Goal: Task Accomplishment & Management: Manage account settings

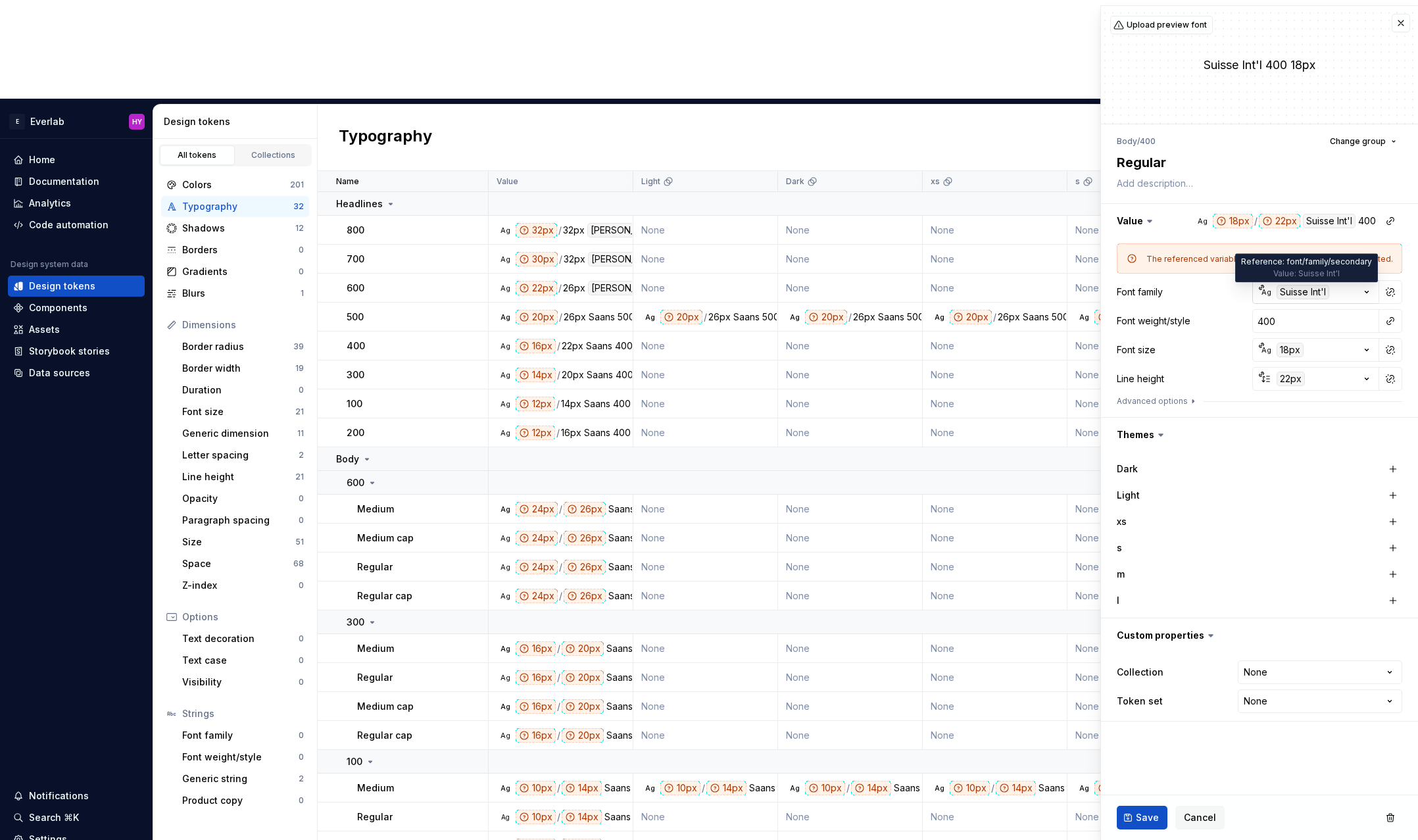
click at [1303, 292] on div "Suisse Int'l" at bounding box center [1303, 292] width 53 height 15
click at [1395, 287] on html "E Everlab HY Home Documentation Analytics Code automation Design system data De…" at bounding box center [709, 420] width 1418 height 840
click at [1392, 287] on button "button" at bounding box center [1390, 292] width 18 height 18
click at [1341, 293] on input "Suisse Int'l" at bounding box center [1316, 292] width 127 height 23
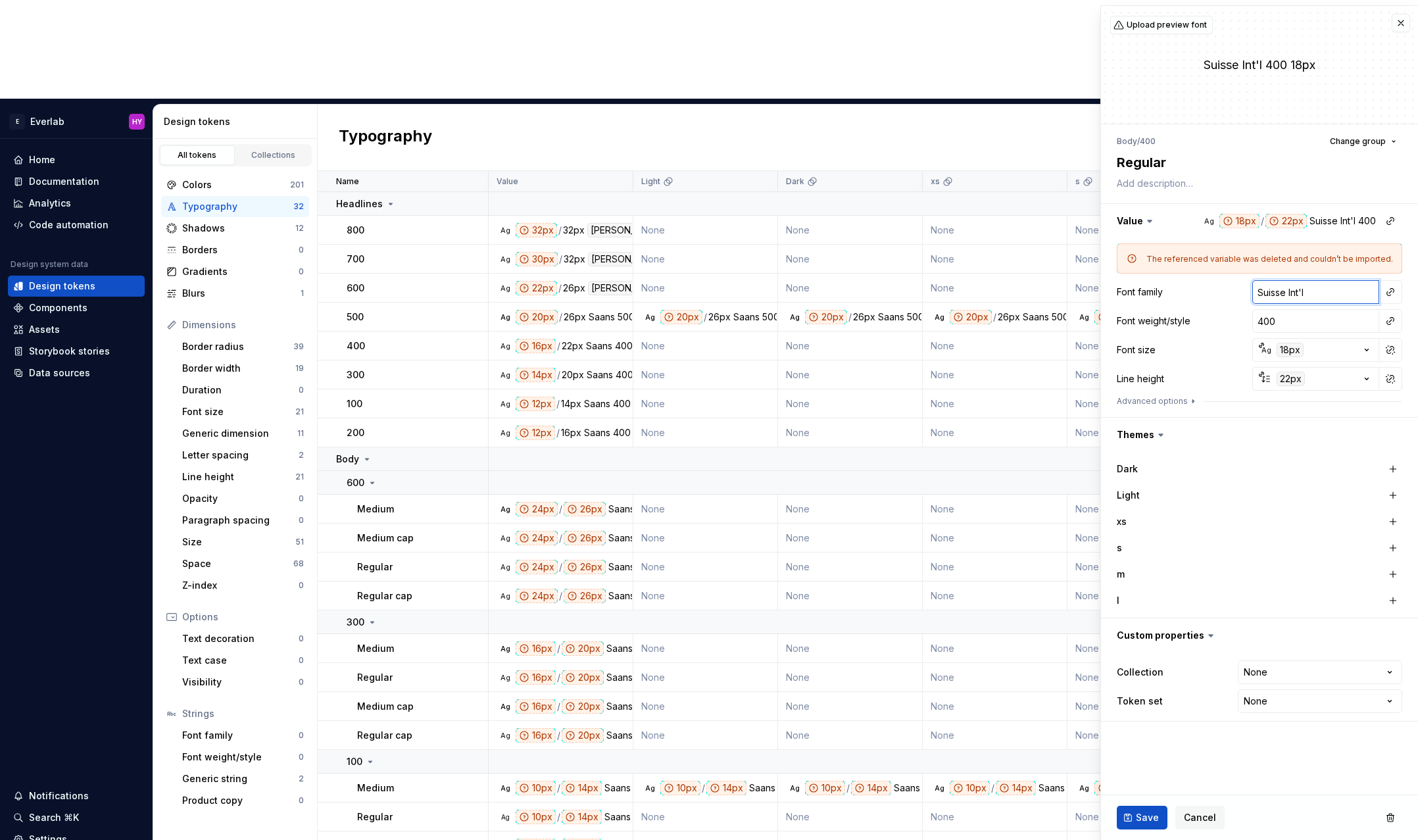
click at [1341, 293] on input "Suisse Int'l" at bounding box center [1316, 292] width 127 height 23
type textarea "*"
type input "S"
type textarea "*"
type input "Saans"
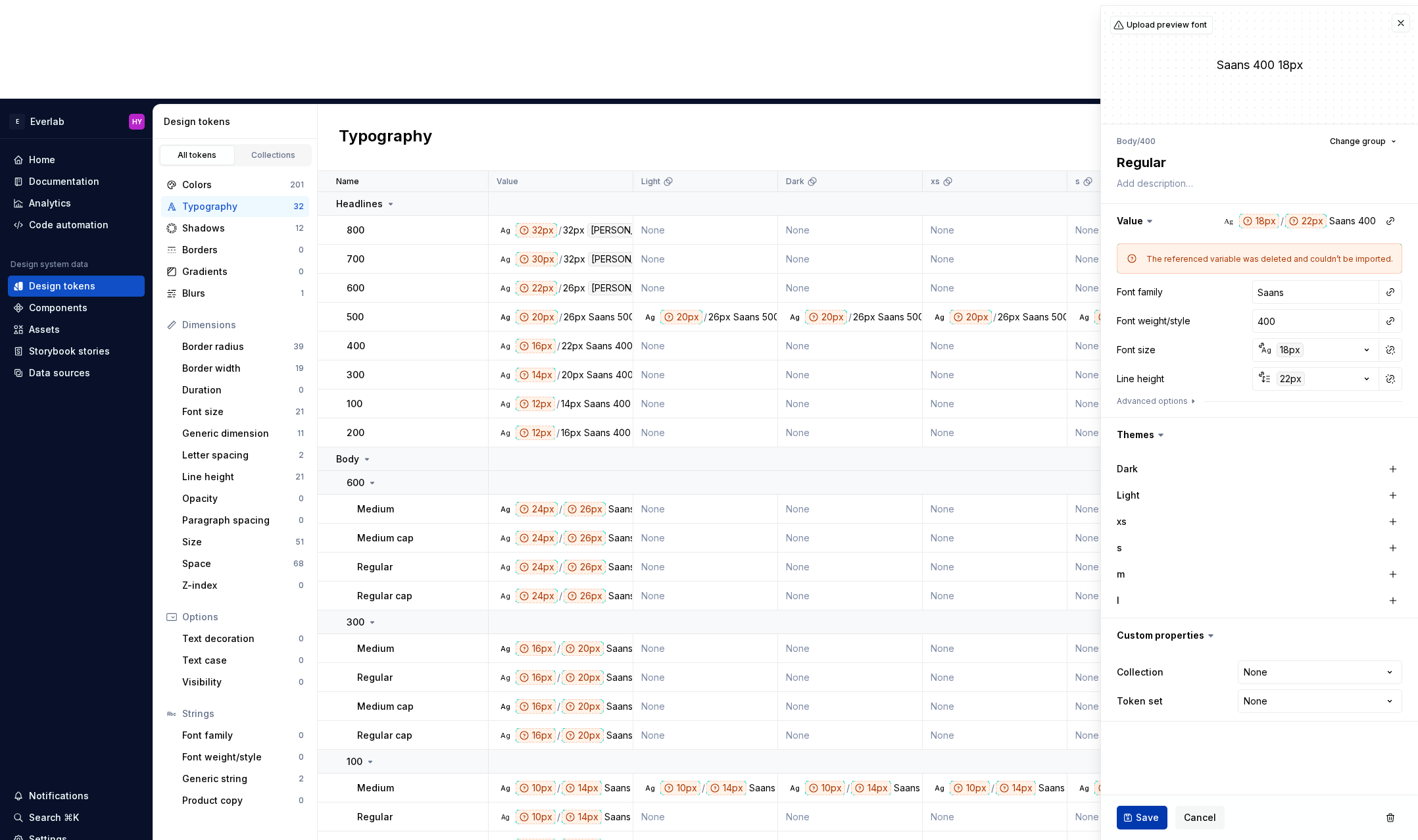
click at [1132, 820] on button "Save" at bounding box center [1142, 817] width 50 height 23
type textarea "*"
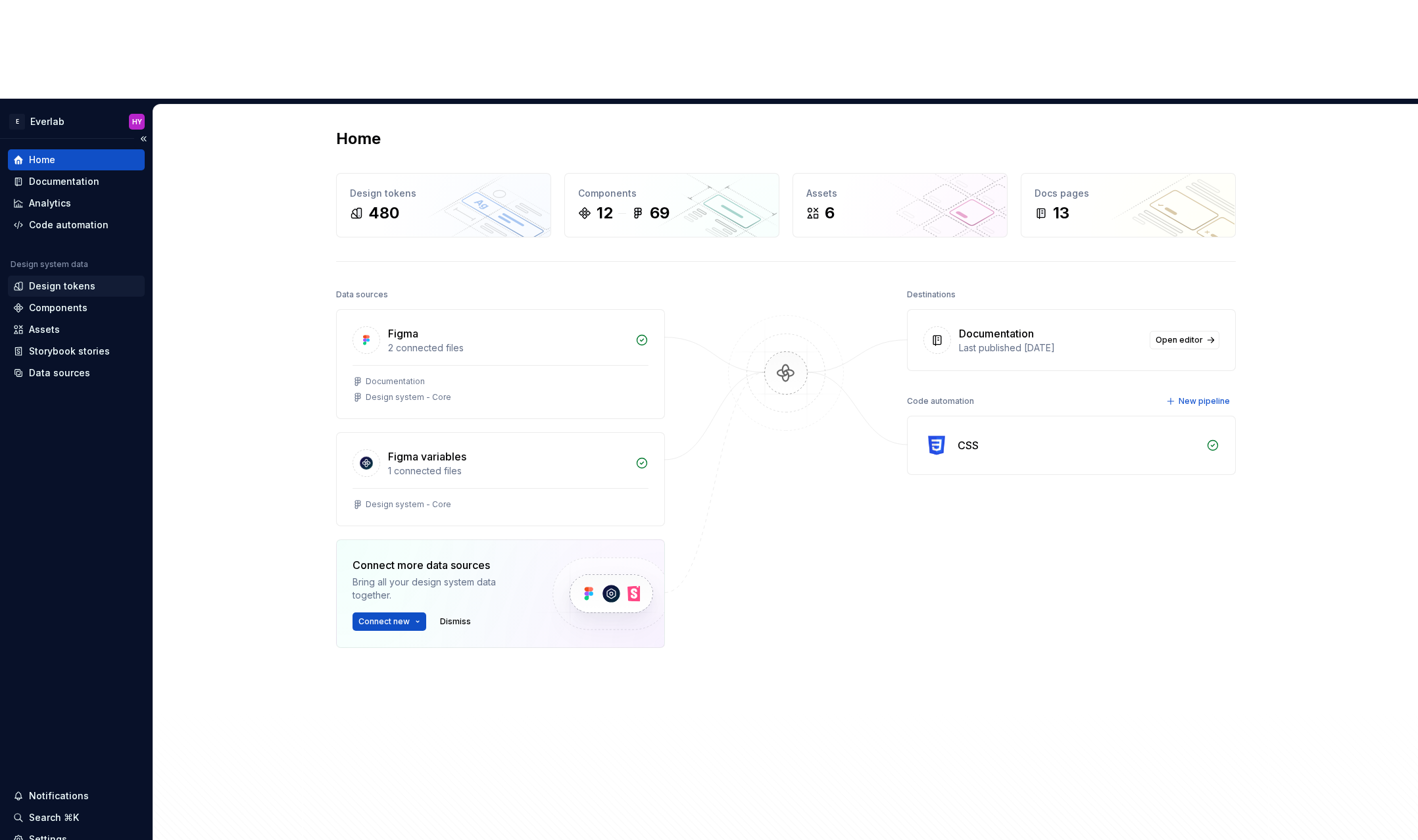
click at [82, 279] on div "Design tokens" at bounding box center [62, 286] width 66 height 13
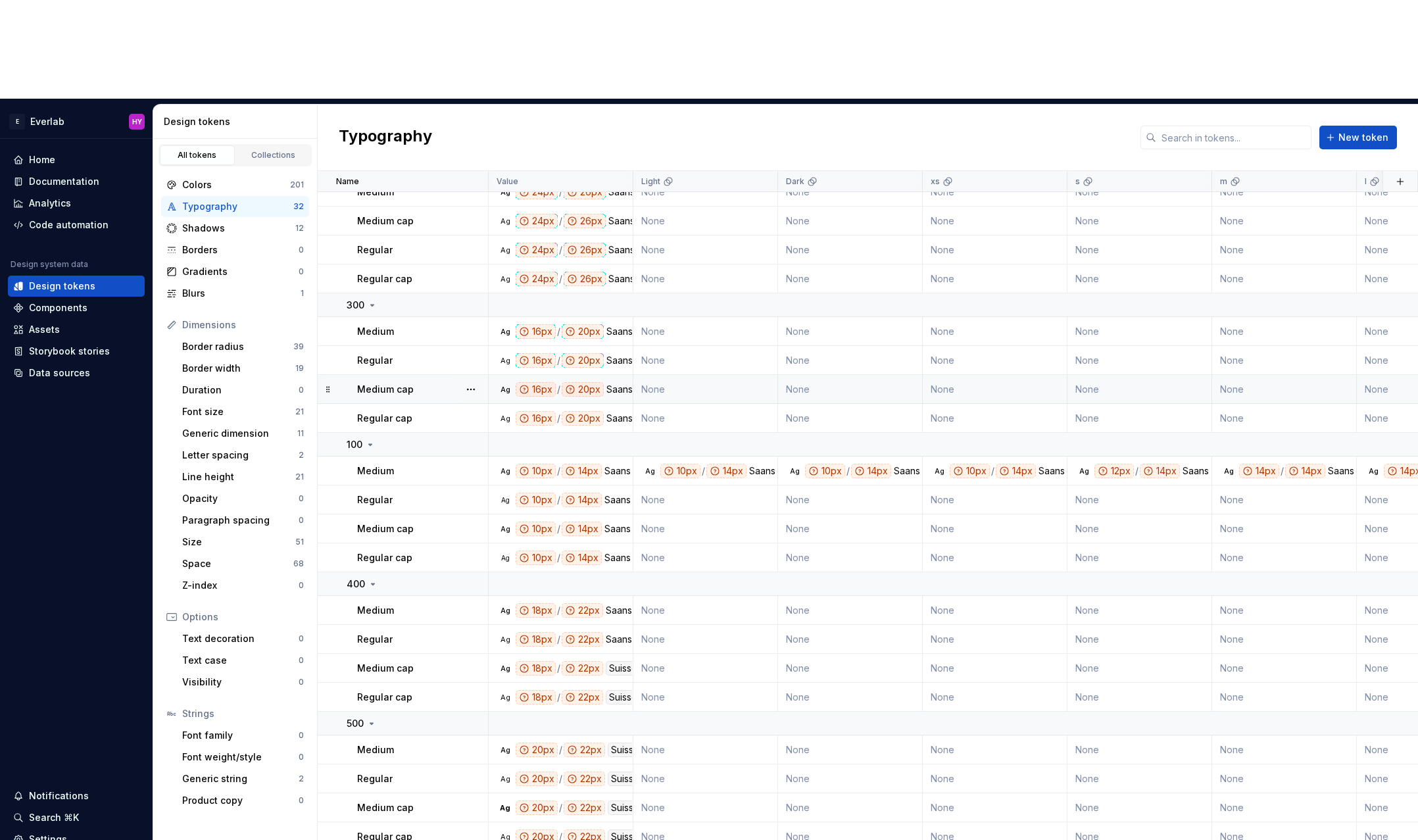
scroll to position [327, 0]
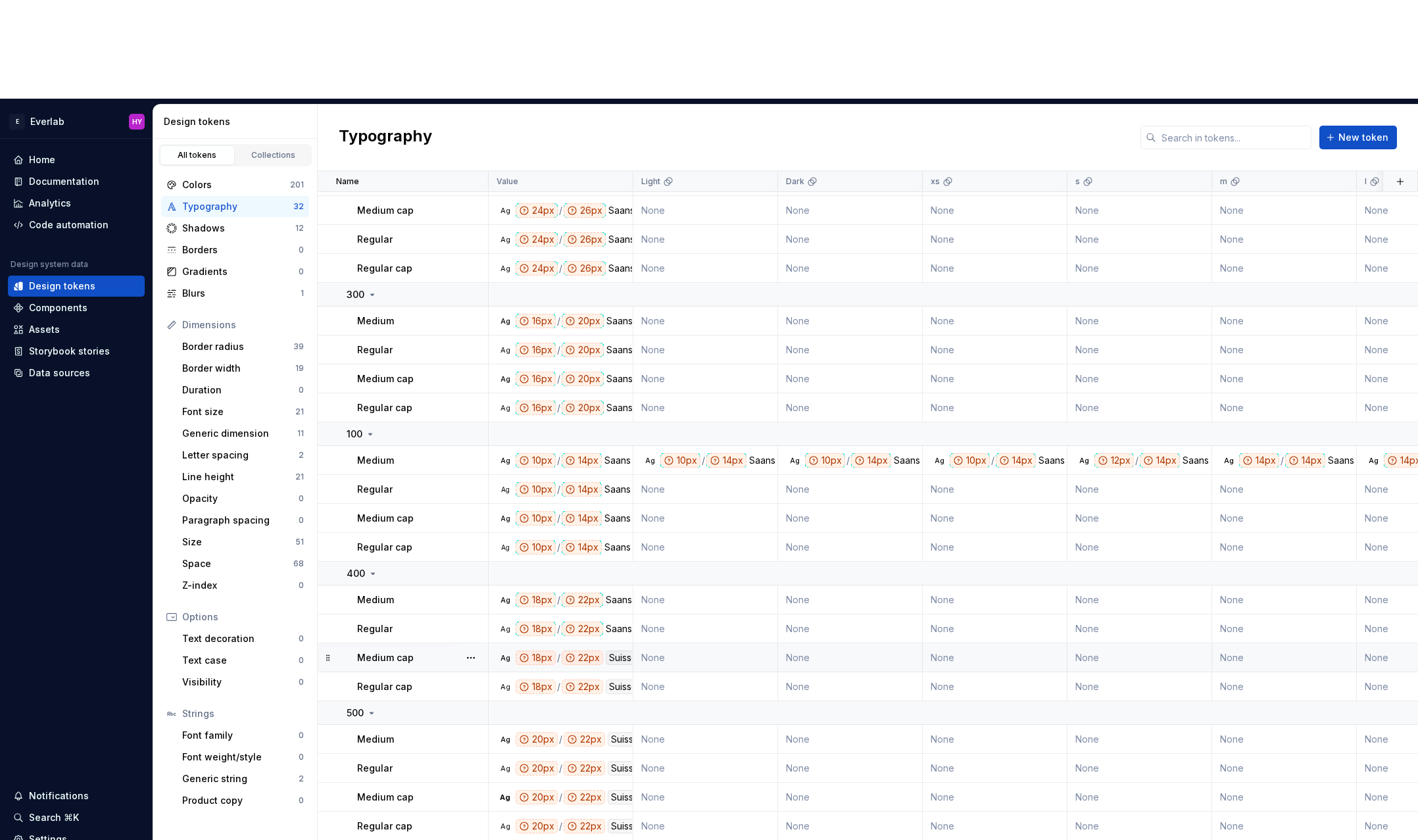
click at [616, 650] on div "Suisse Int'l" at bounding box center [632, 658] width 53 height 15
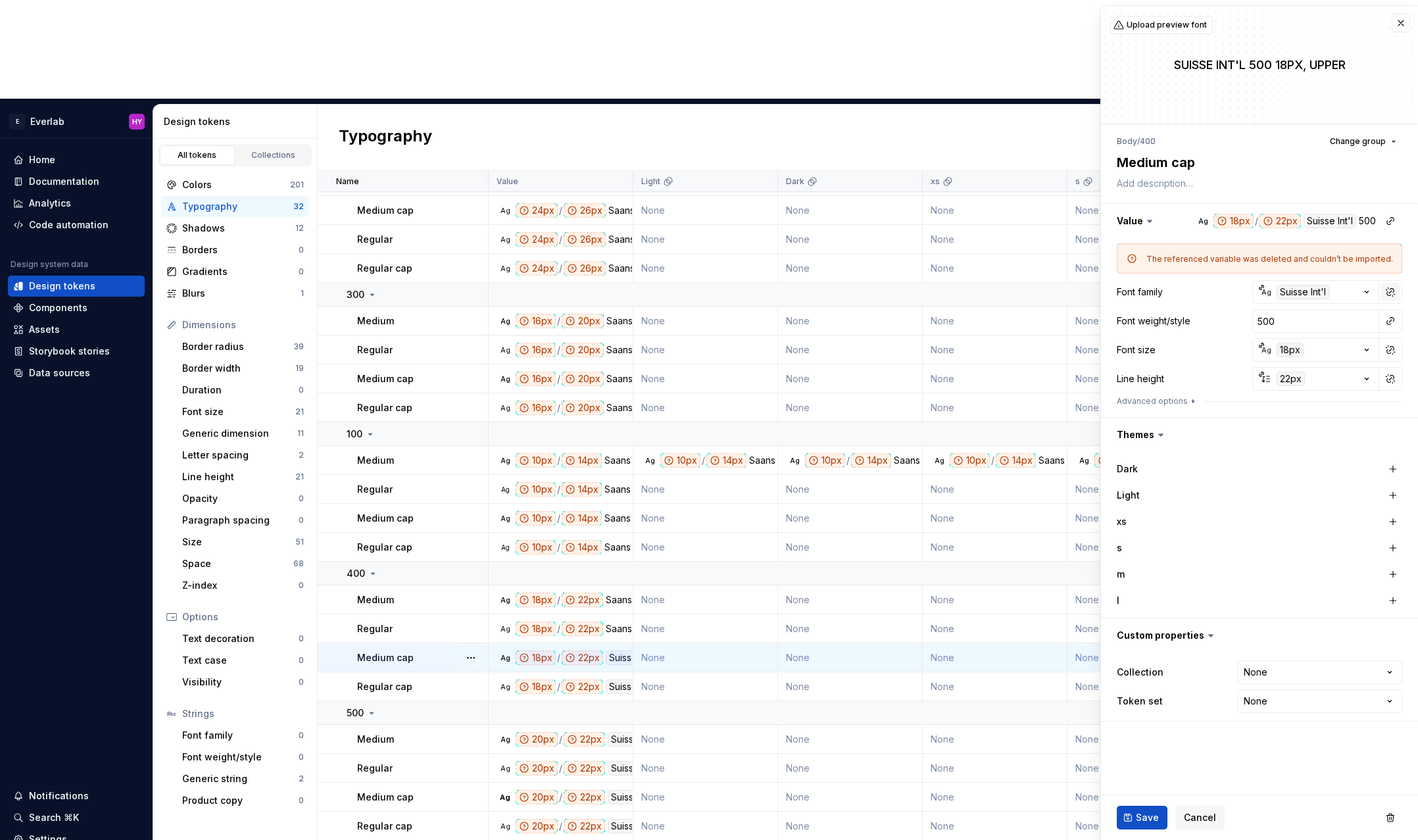
click at [1384, 290] on button "button" at bounding box center [1390, 292] width 18 height 18
type textarea "*"
click at [1339, 294] on input "Suisse Int'l" at bounding box center [1316, 292] width 127 height 23
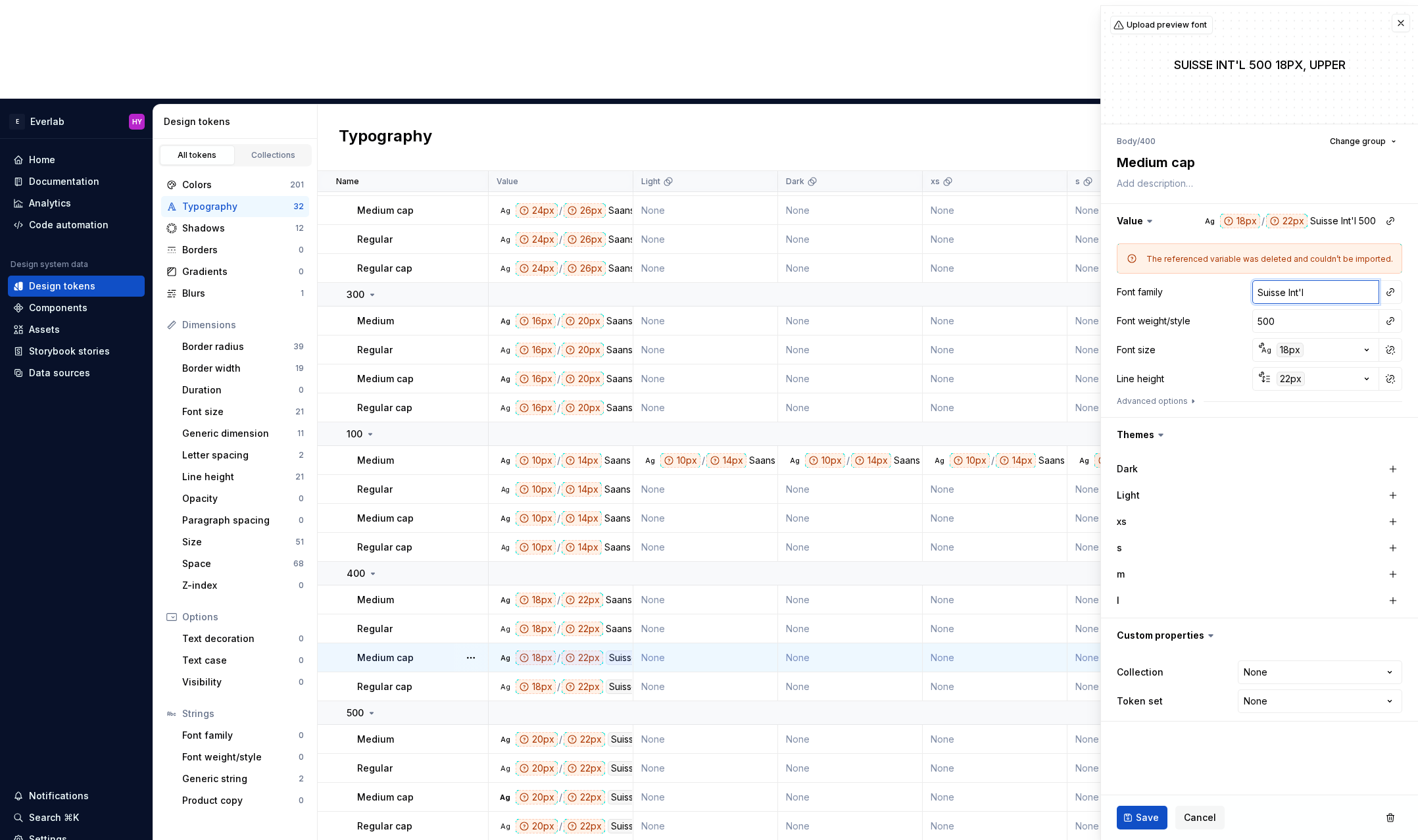
type input "S"
type textarea "*"
type input "Sa"
type textarea "*"
type input "San"
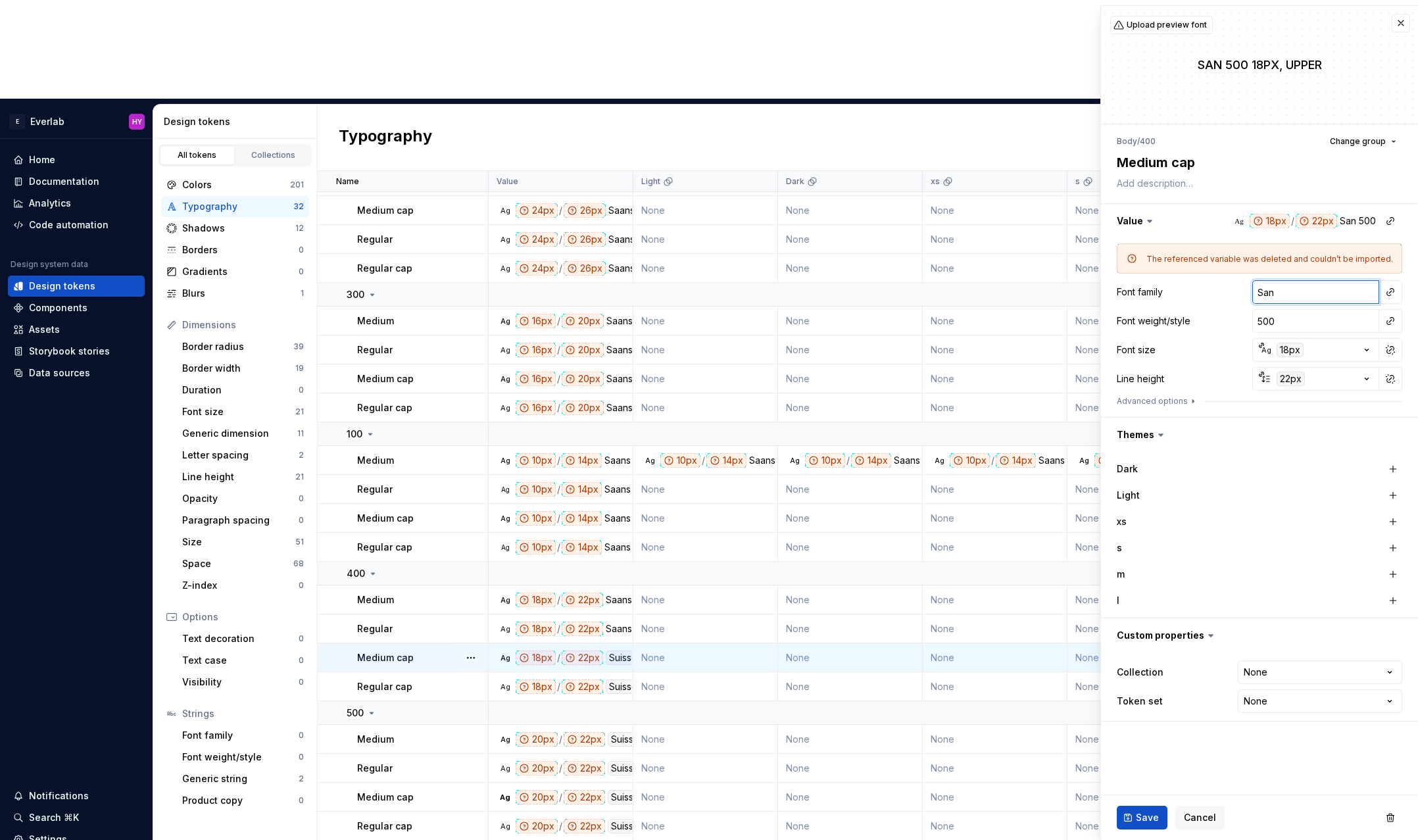
type textarea "*"
type input "Saans"
click at [1134, 808] on button "Save" at bounding box center [1142, 817] width 50 height 23
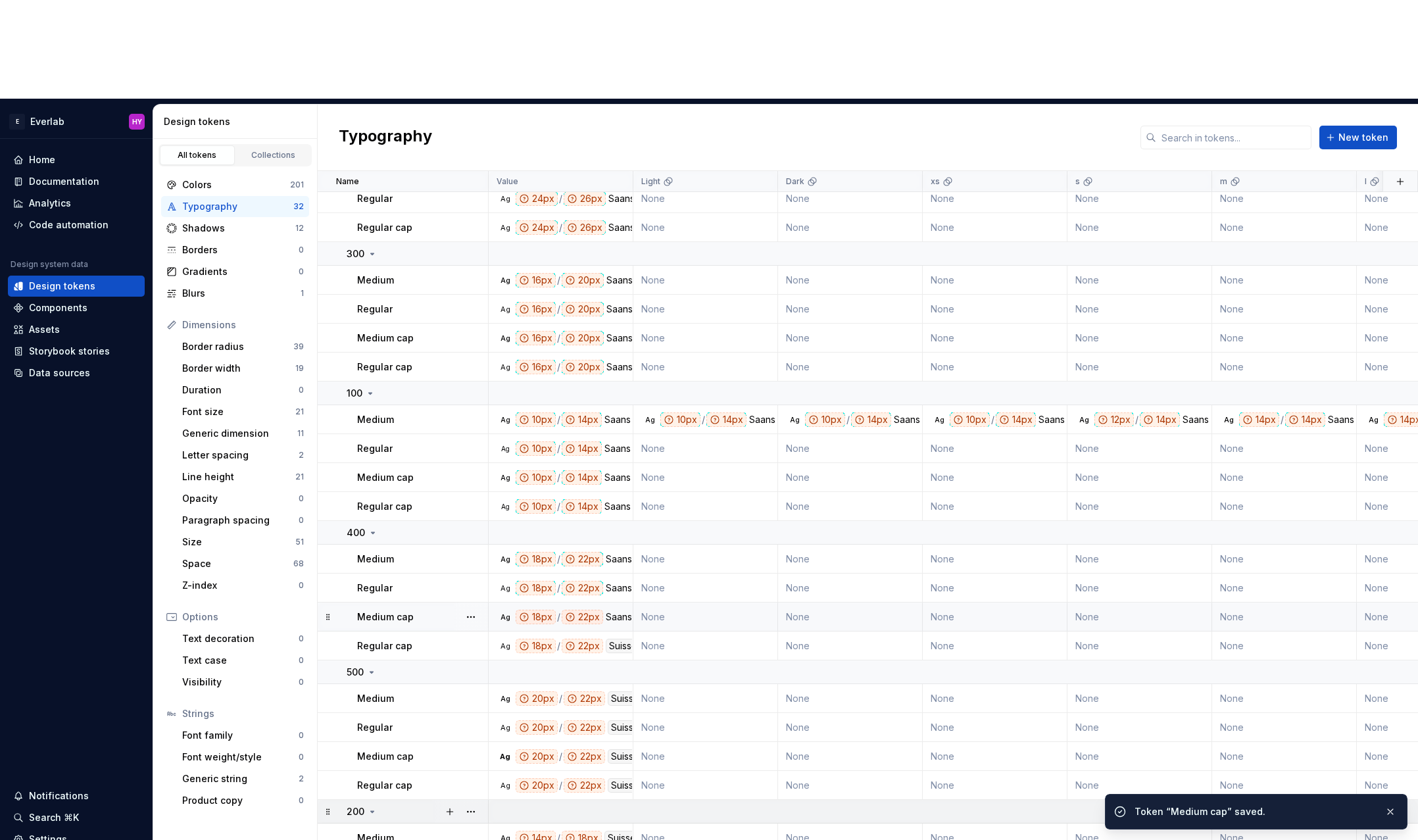
scroll to position [368, 0]
click at [618, 691] on div "Suisse Int'l" at bounding box center [634, 699] width 53 height 15
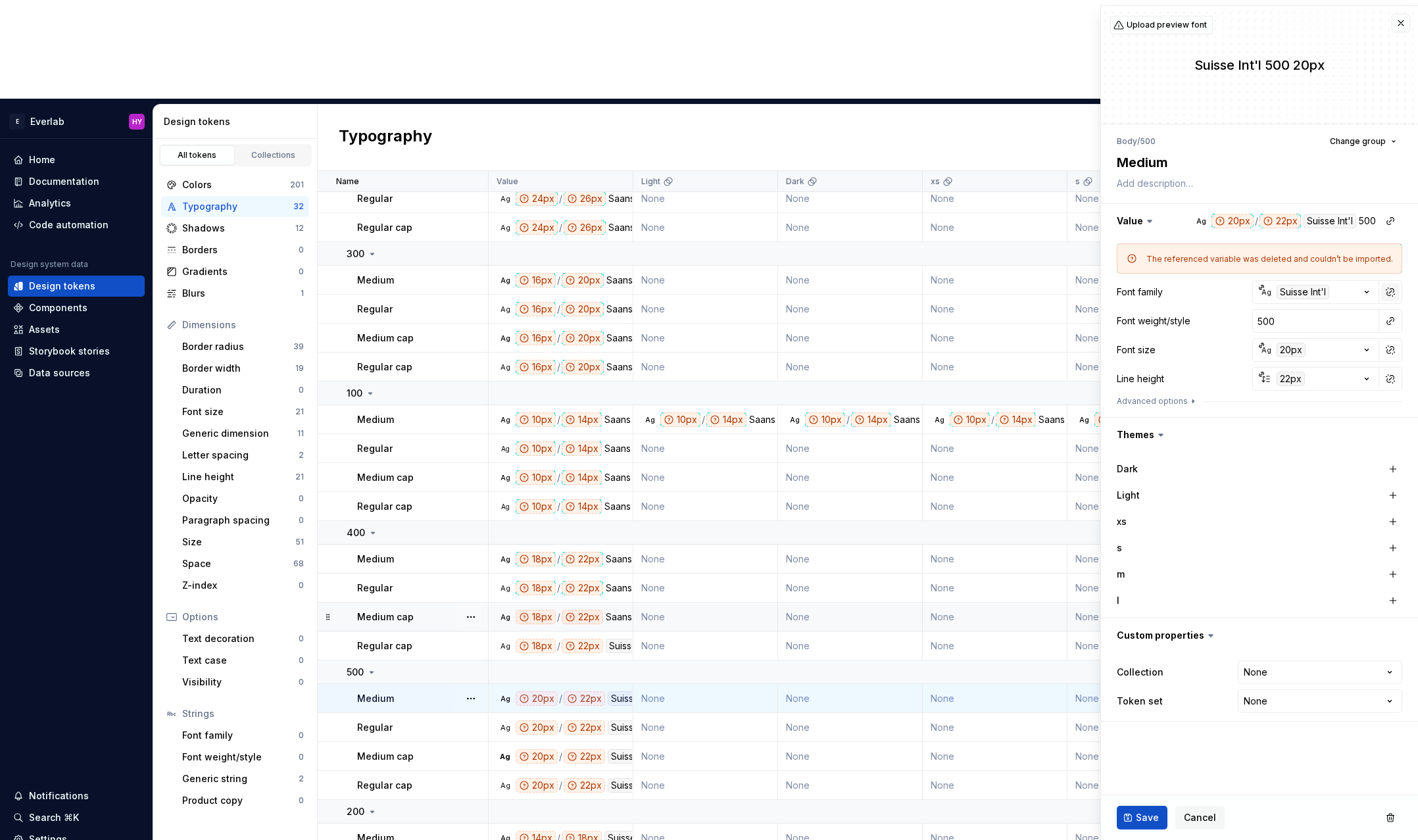
click at [1387, 292] on button "button" at bounding box center [1390, 292] width 18 height 18
click at [1346, 295] on input "Suisse Int'l" at bounding box center [1316, 292] width 127 height 23
type textarea "*"
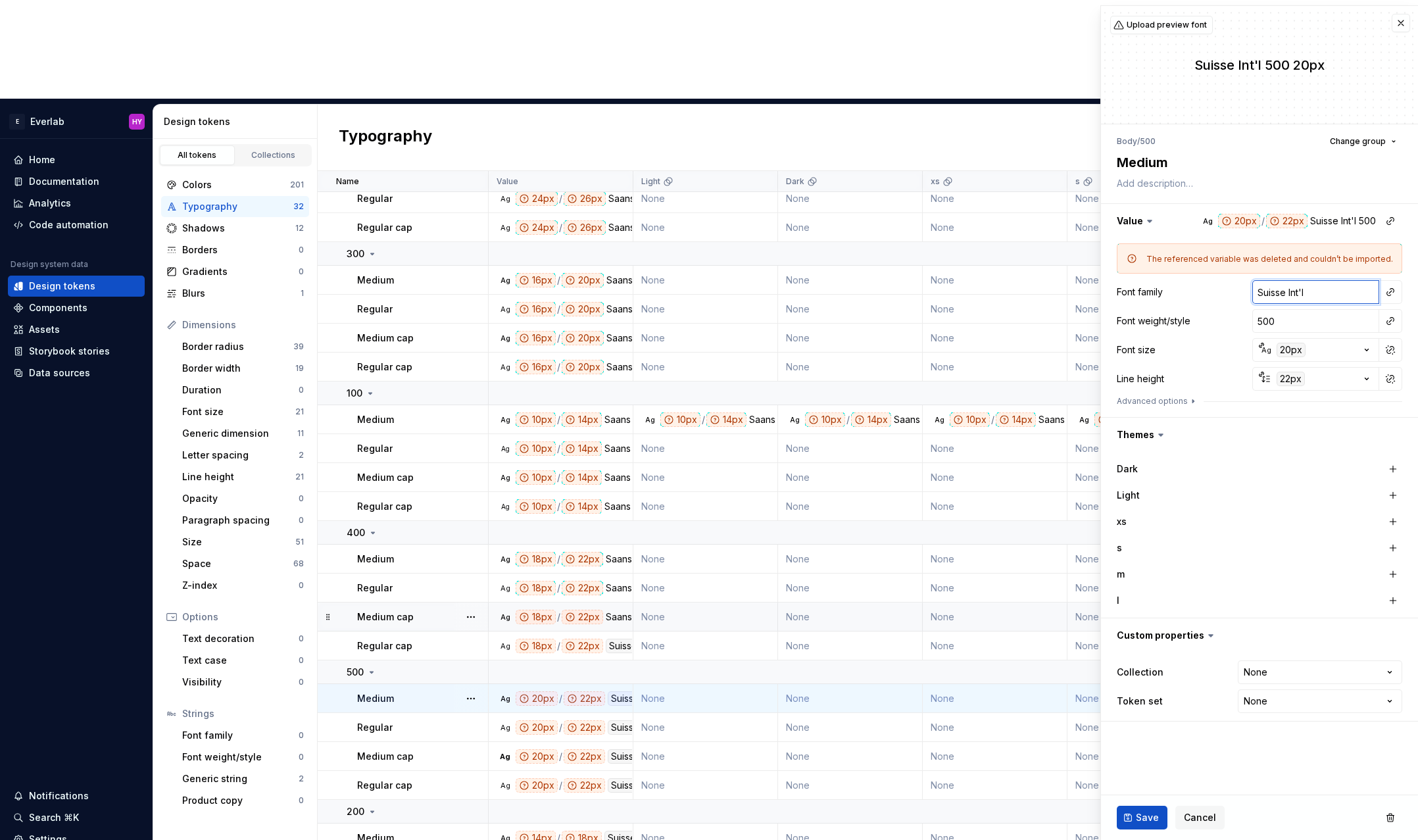
type input "S"
type textarea "*"
type input "Sa"
type textarea "*"
type input "San"
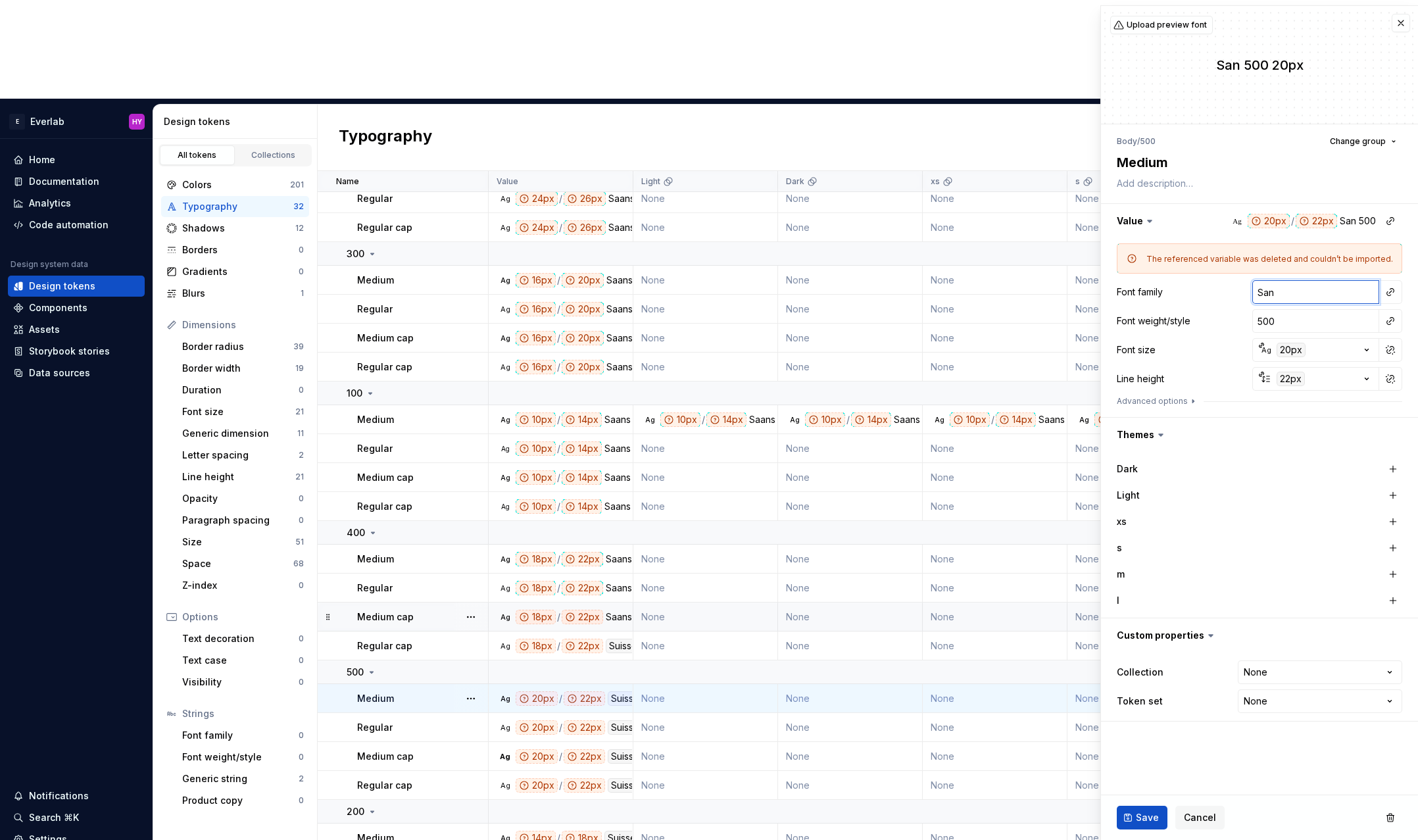
type textarea "*"
type input "[PERSON_NAME]"
type textarea "*"
type input "San"
type textarea "*"
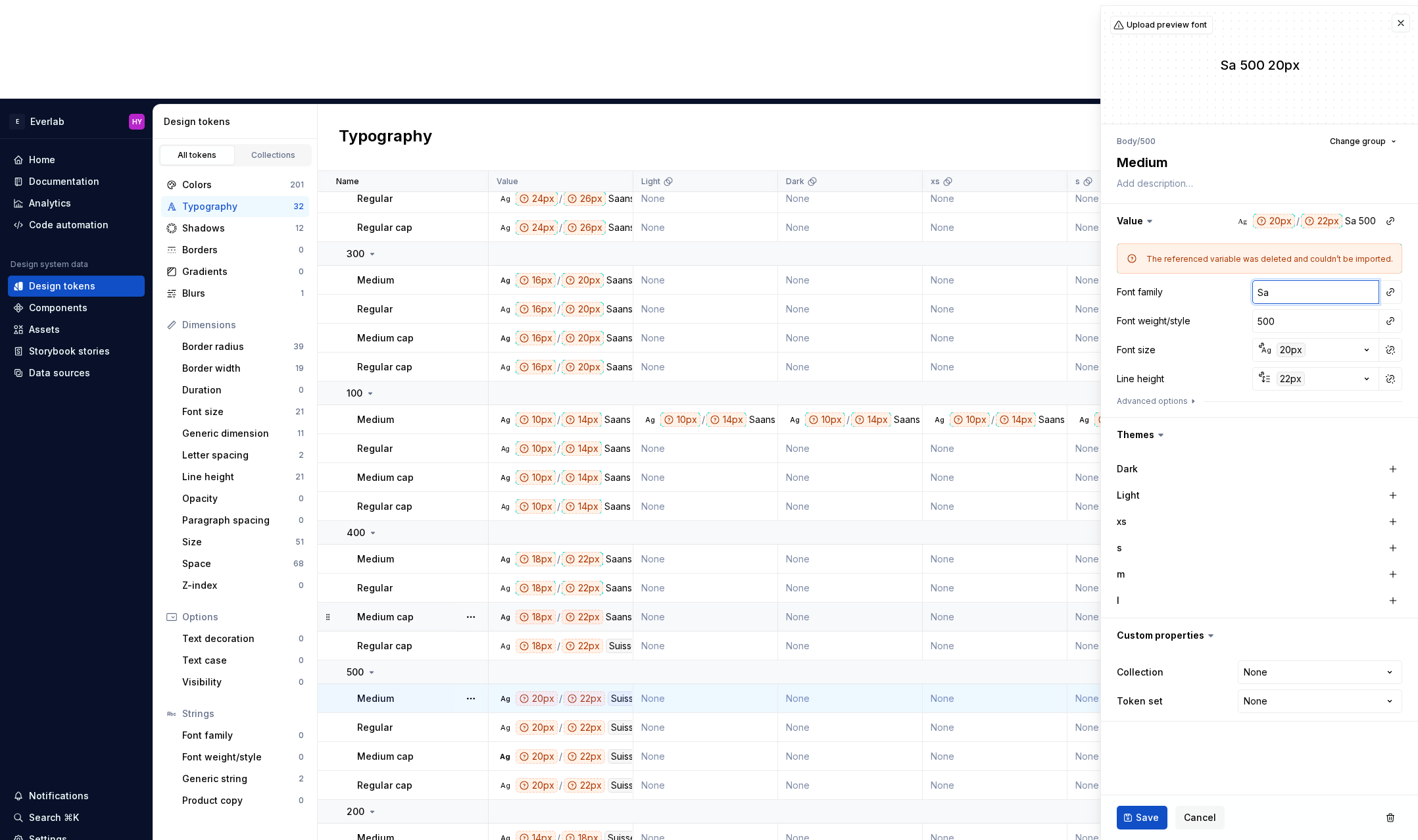
type input "Saans"
click at [1137, 817] on span "Save" at bounding box center [1147, 817] width 23 height 13
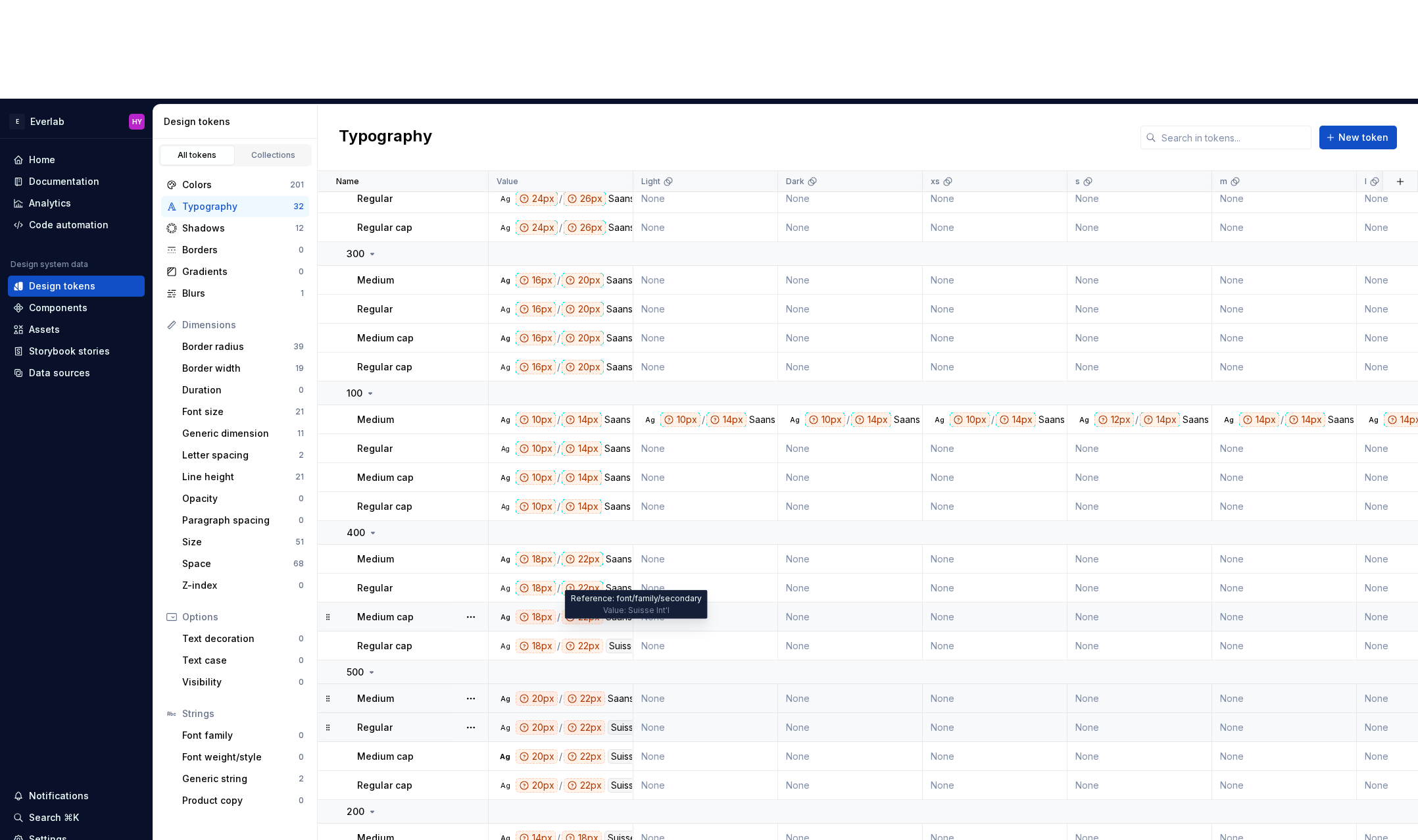
click at [620, 720] on div "Suisse Int'l" at bounding box center [634, 727] width 53 height 15
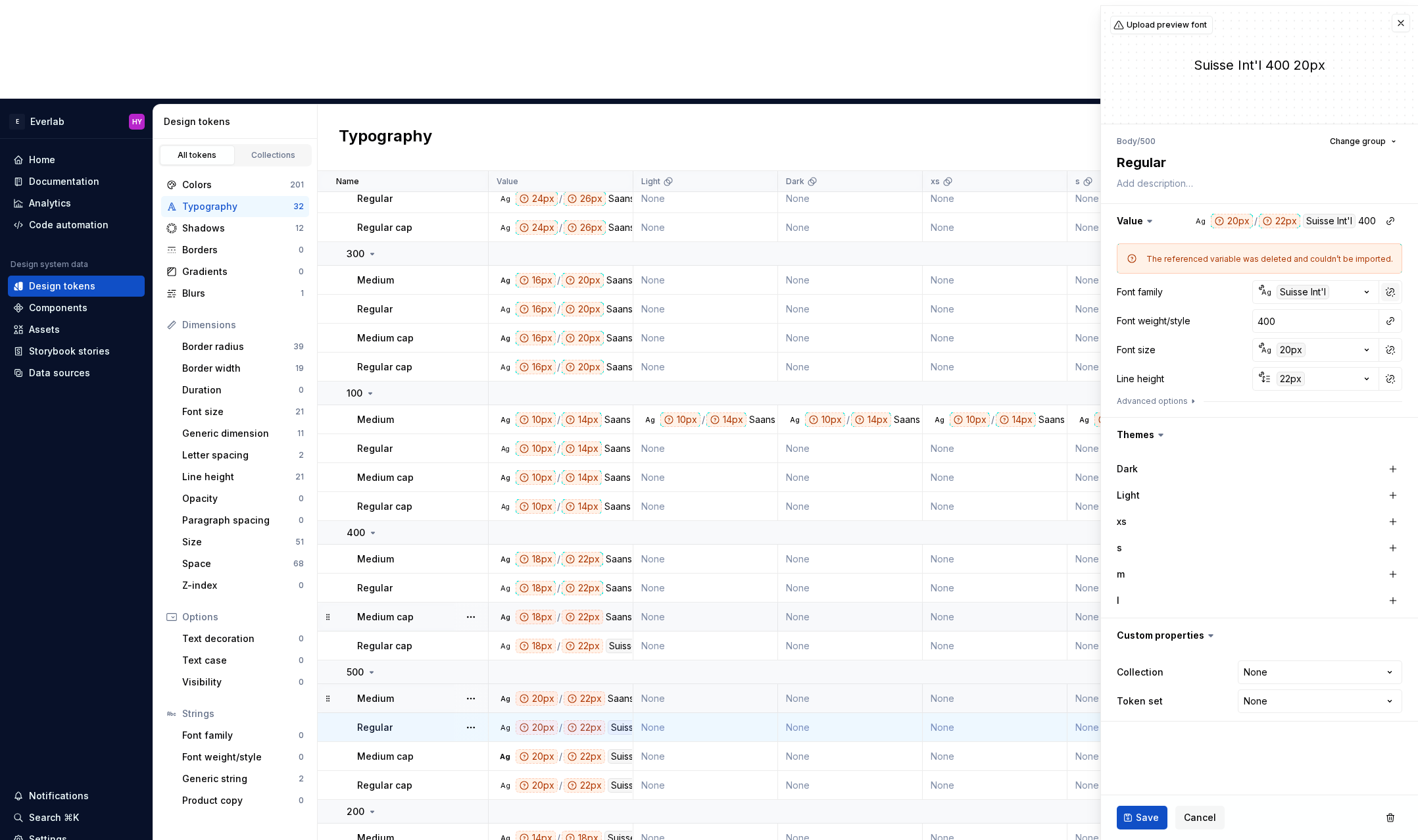
click at [1389, 289] on button "button" at bounding box center [1390, 292] width 18 height 18
click at [1333, 298] on input "Suisse Int'l" at bounding box center [1316, 292] width 127 height 23
type textarea "*"
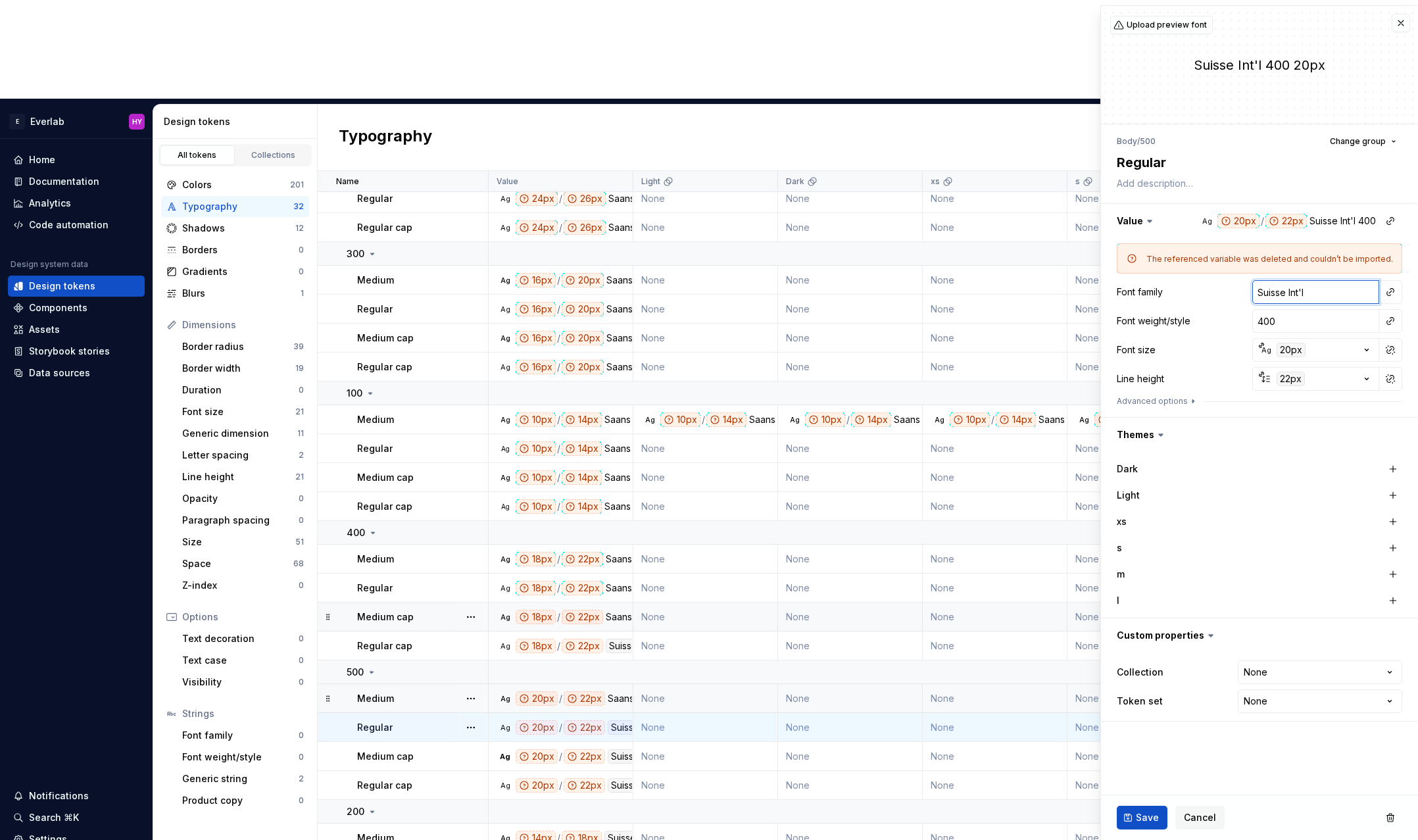
type input "S"
type textarea "*"
type input "Saans"
click at [1146, 816] on span "Save" at bounding box center [1147, 817] width 23 height 13
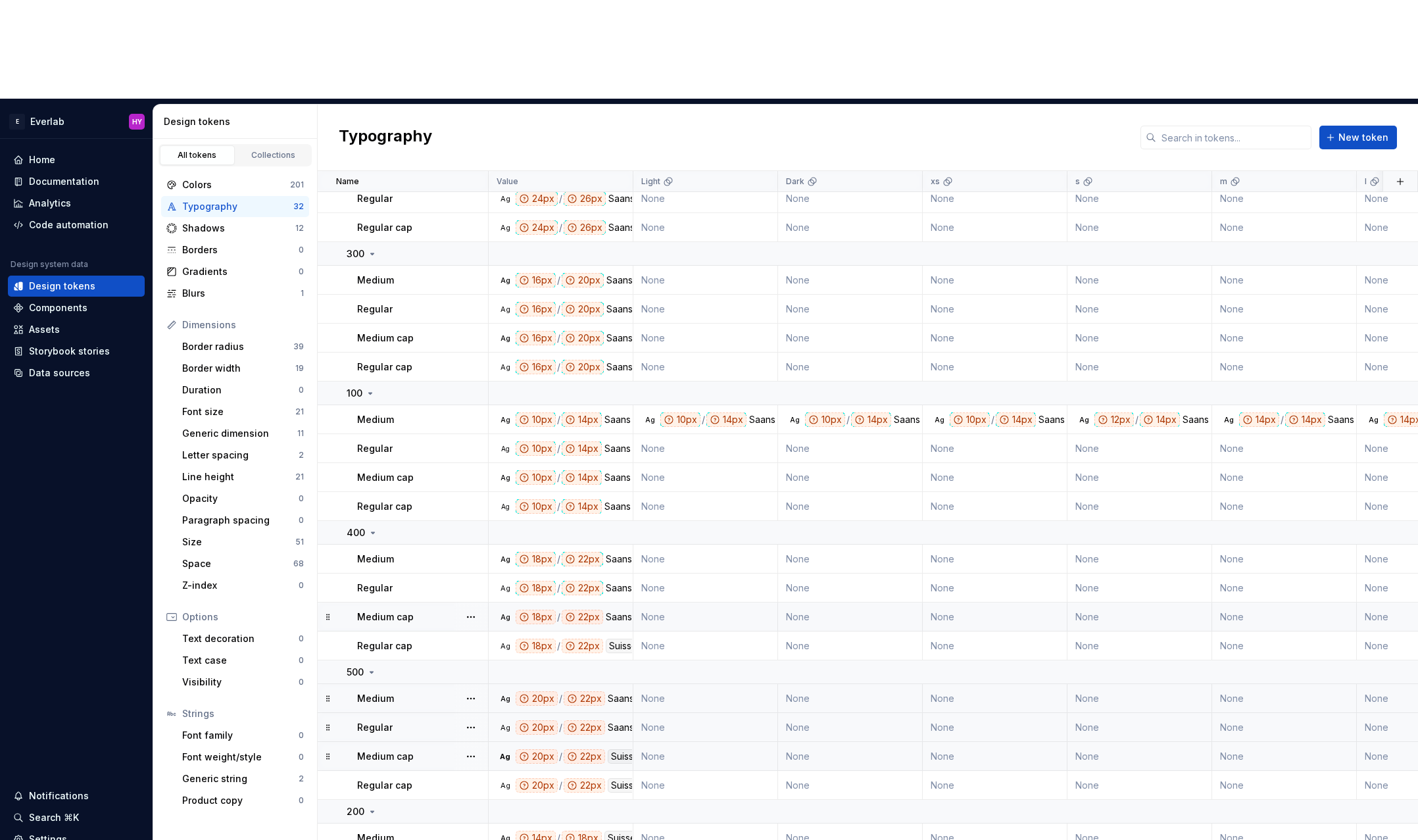
click at [613, 749] on div "Suisse Int'l" at bounding box center [634, 756] width 53 height 15
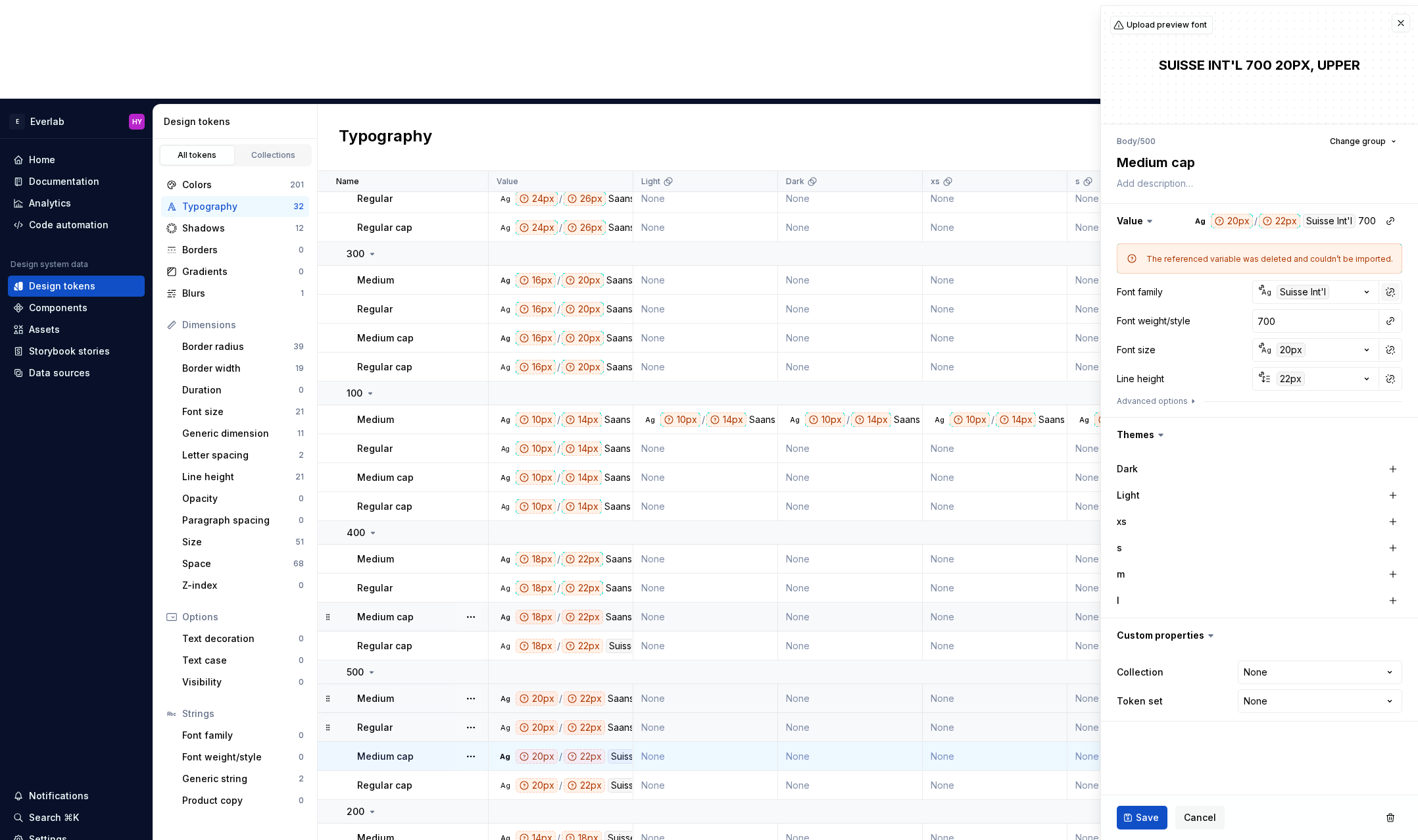
click at [1397, 287] on button "button" at bounding box center [1390, 292] width 18 height 18
click at [1316, 293] on input "Suisse Int'l" at bounding box center [1316, 292] width 127 height 23
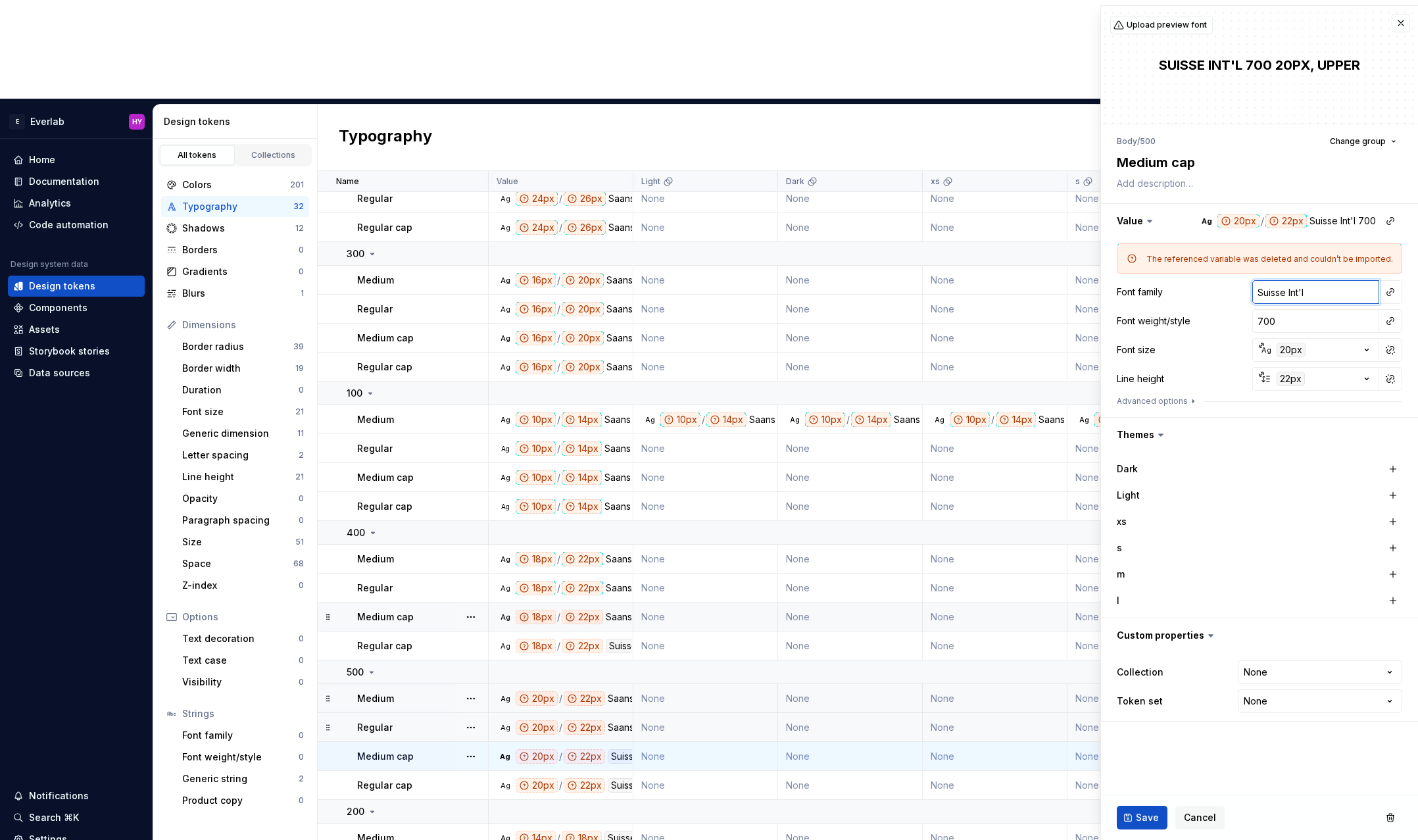
type textarea "*"
type input "s"
type textarea "*"
type input "Saans"
click at [1128, 817] on button "Save" at bounding box center [1142, 817] width 50 height 23
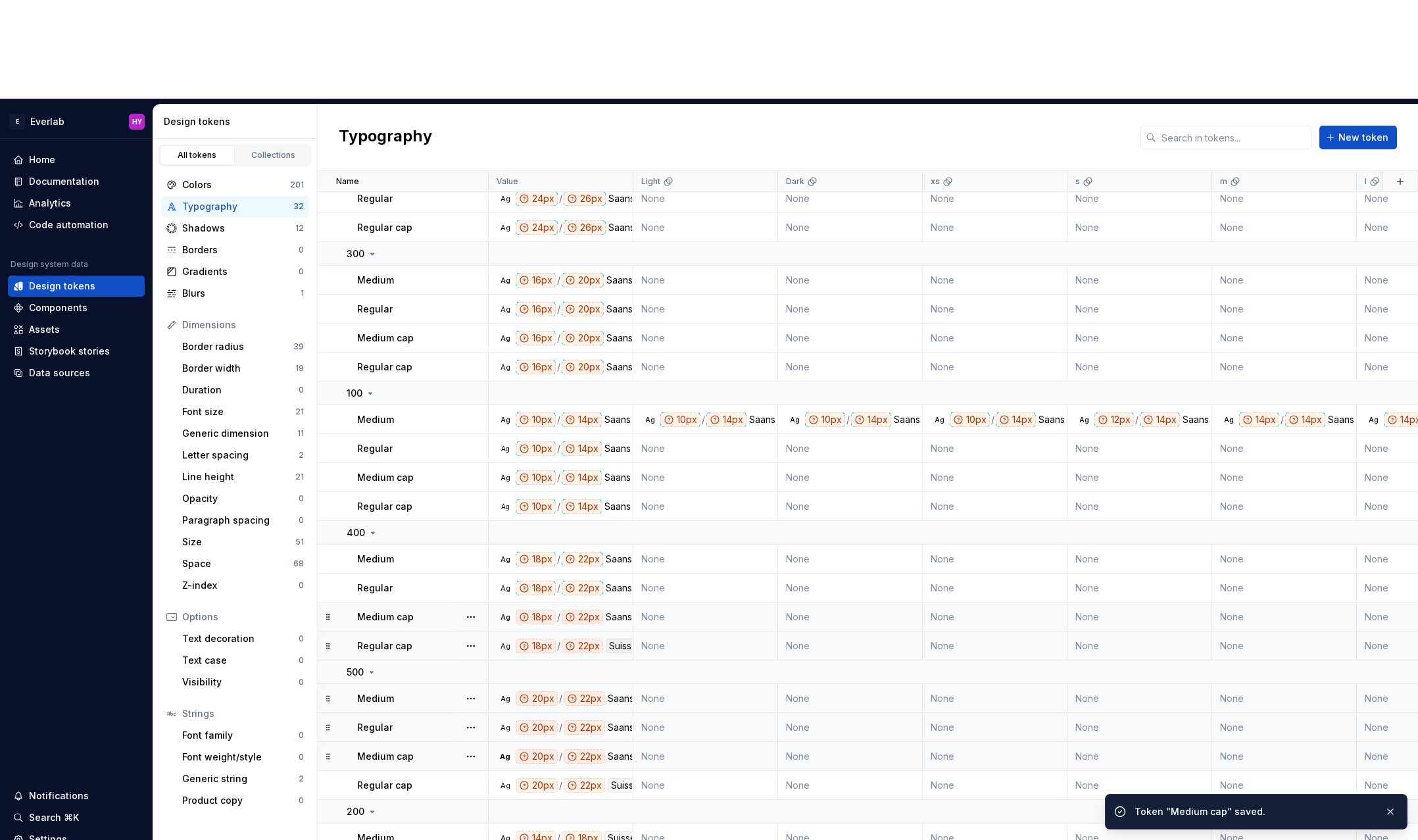
click at [616, 639] on div "Suisse Int'l" at bounding box center [632, 646] width 53 height 15
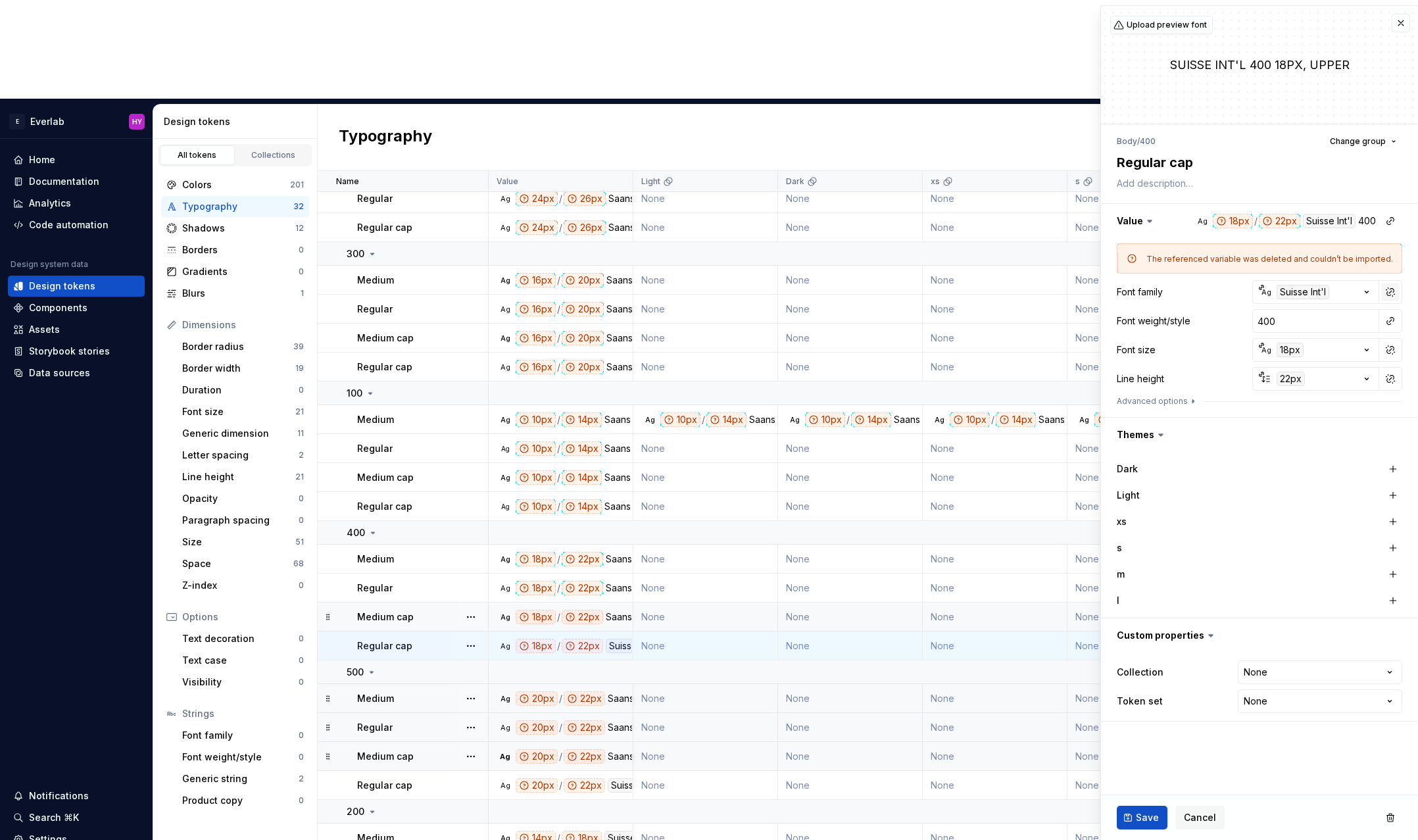
click at [1392, 286] on button "button" at bounding box center [1390, 292] width 18 height 18
click at [1330, 284] on input "Suisse Int'l" at bounding box center [1316, 292] width 127 height 23
type textarea "*"
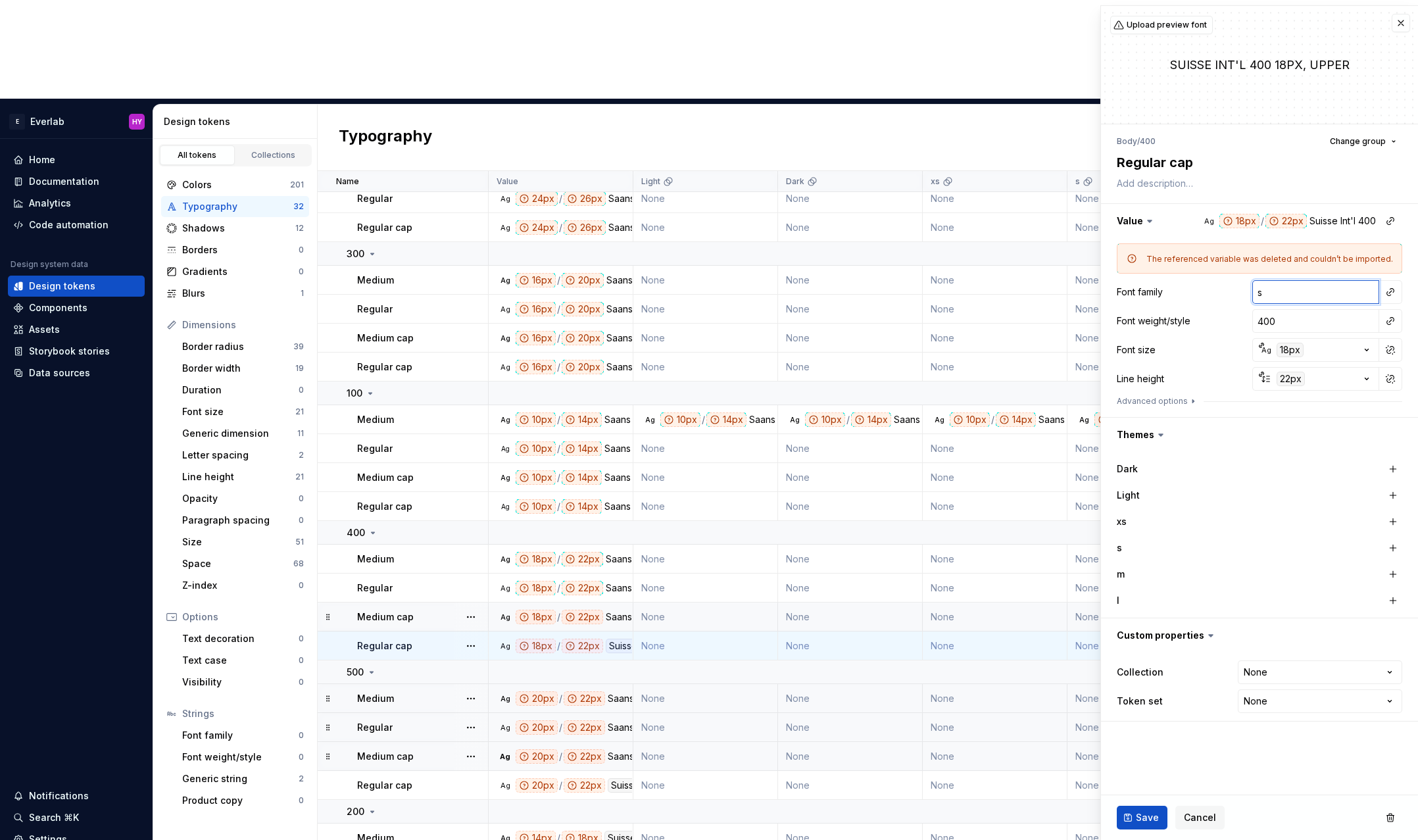
type input "sa"
type textarea "*"
type input "Saans"
click at [1140, 814] on span "Save" at bounding box center [1147, 817] width 23 height 13
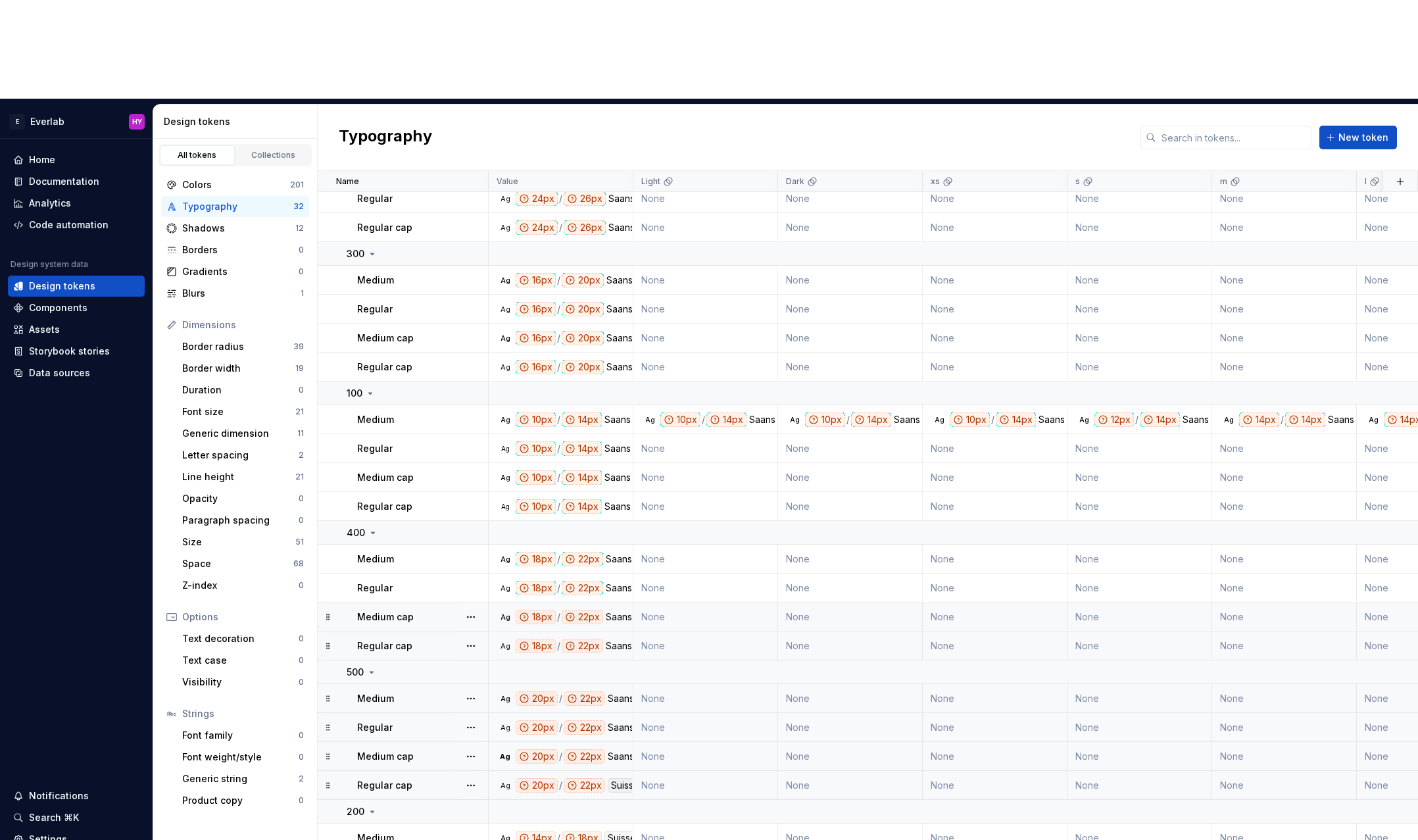
click at [613, 778] on div "Suisse Int'l" at bounding box center [634, 785] width 53 height 15
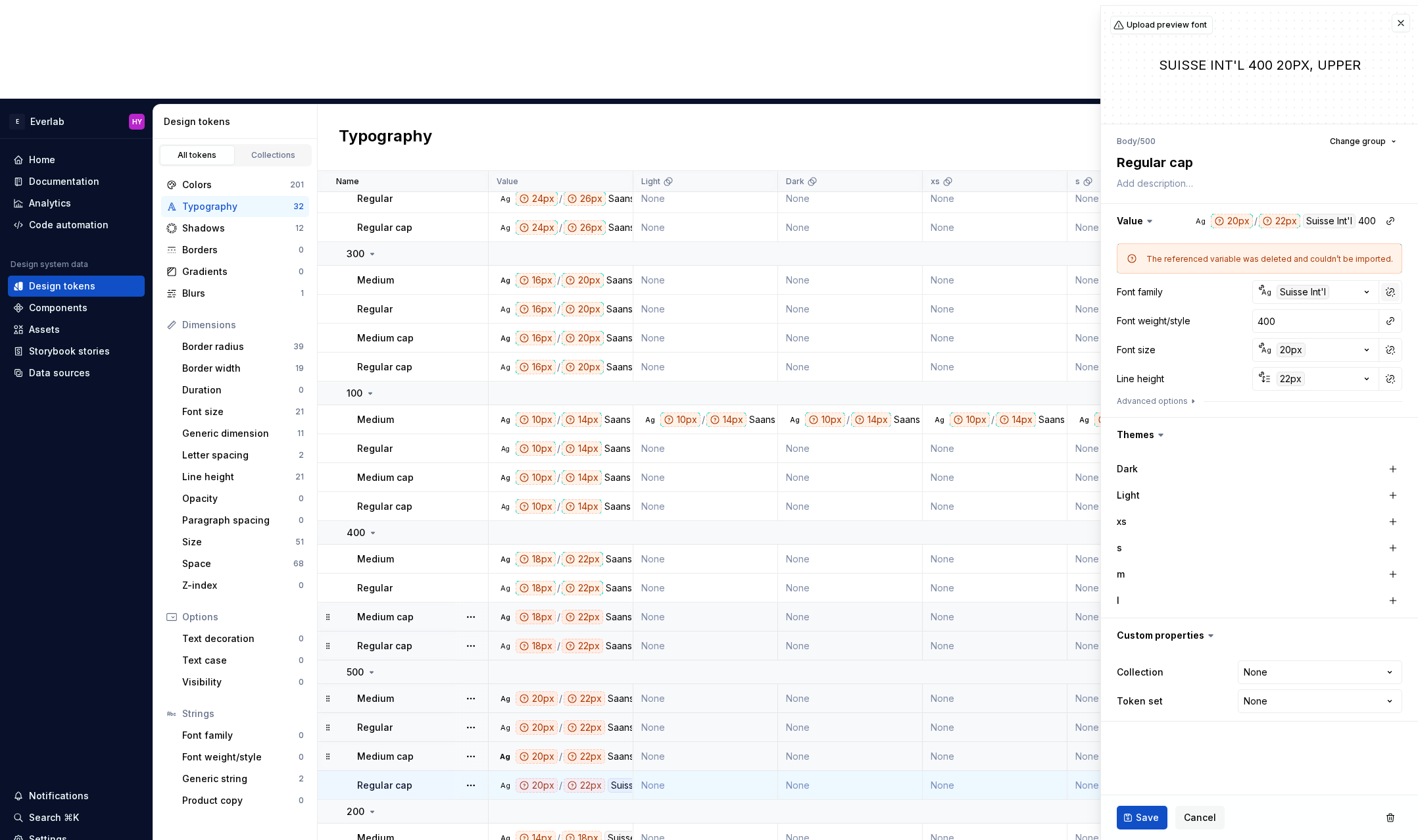
click at [1393, 284] on button "button" at bounding box center [1390, 292] width 18 height 18
click at [1326, 291] on input "Suisse Int'l" at bounding box center [1316, 292] width 127 height 23
type textarea "*"
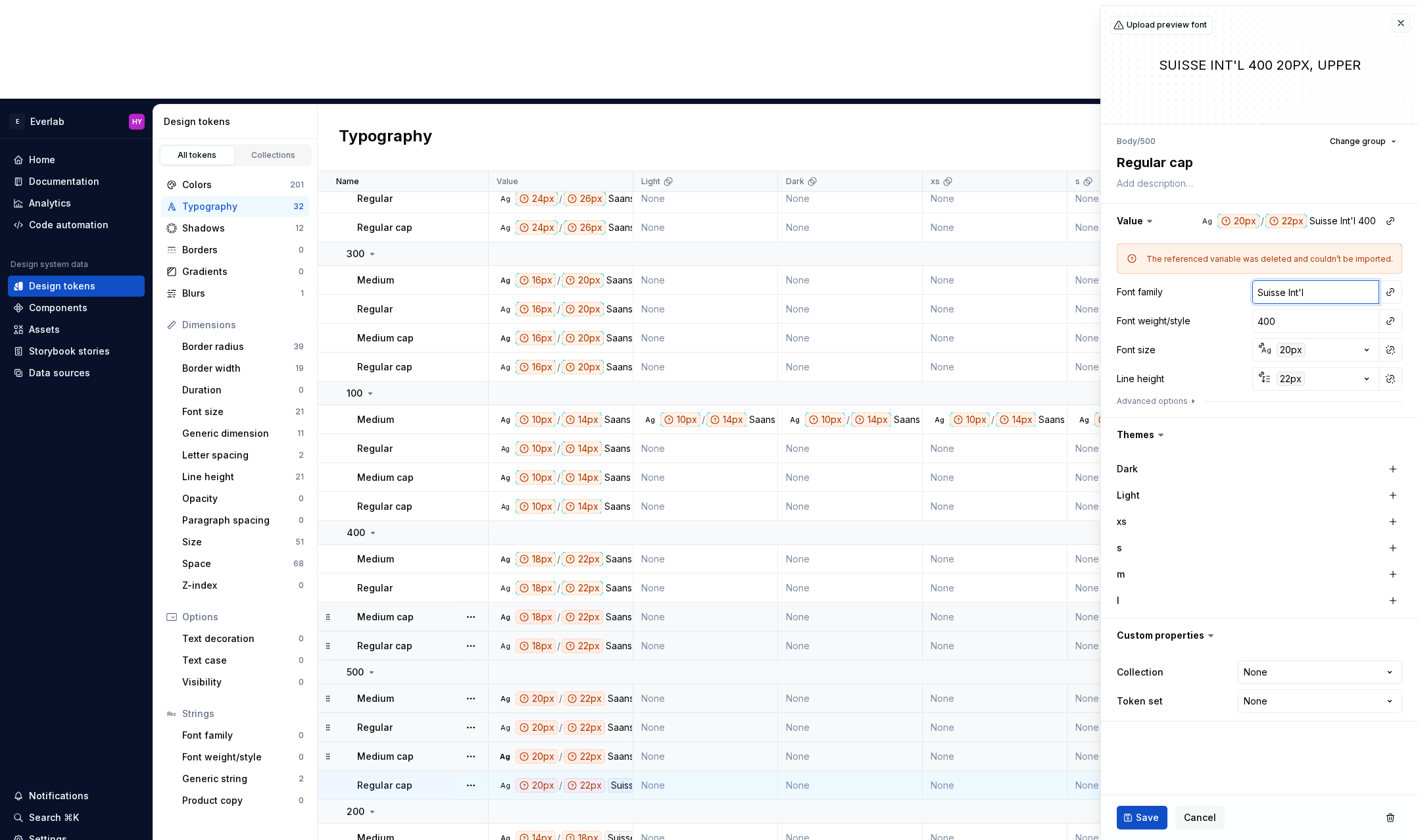
type input "s"
type textarea "*"
type input "Saans"
click at [1141, 809] on button "Save" at bounding box center [1142, 817] width 50 height 23
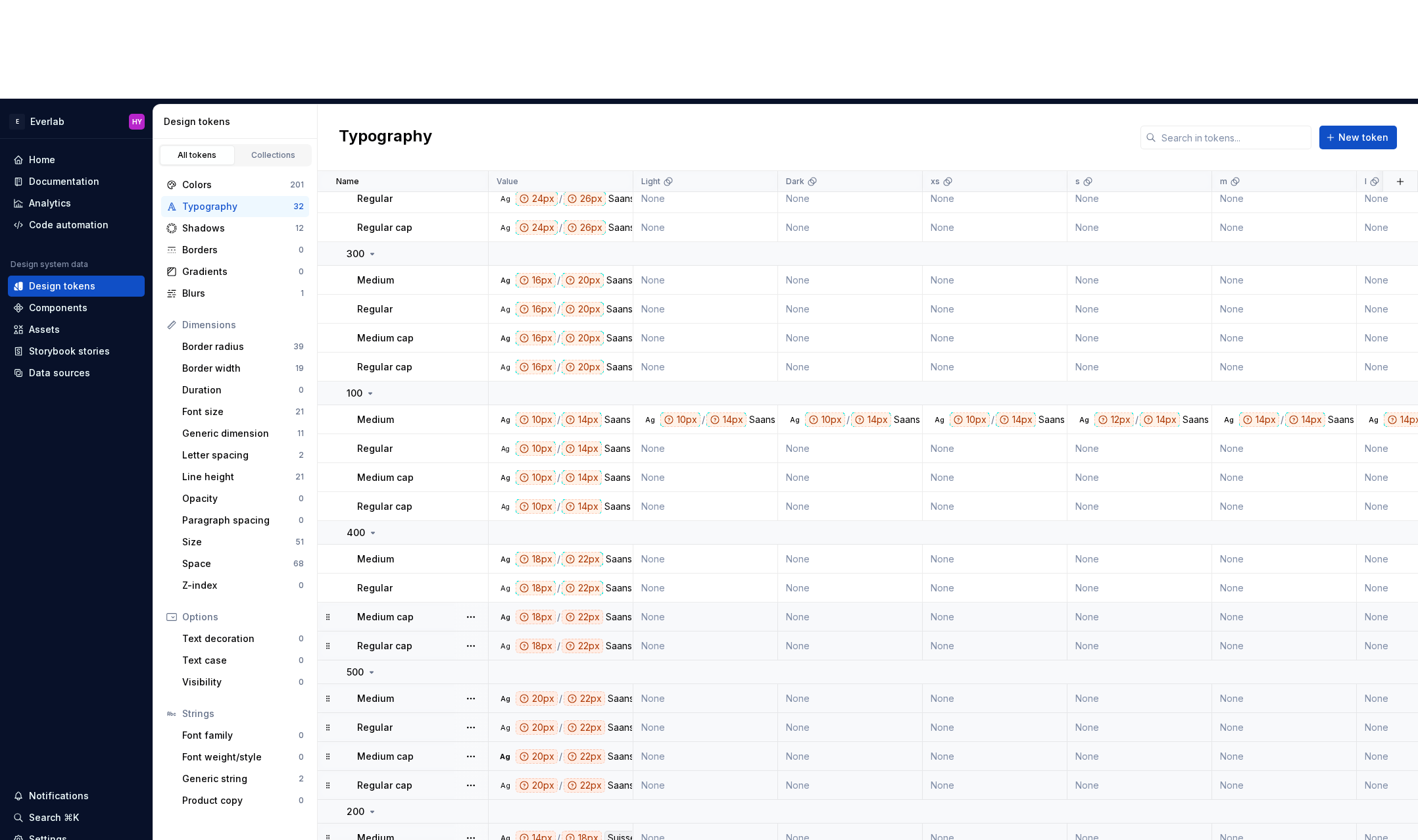
click at [611, 831] on div "Suisse Int'l" at bounding box center [631, 838] width 53 height 15
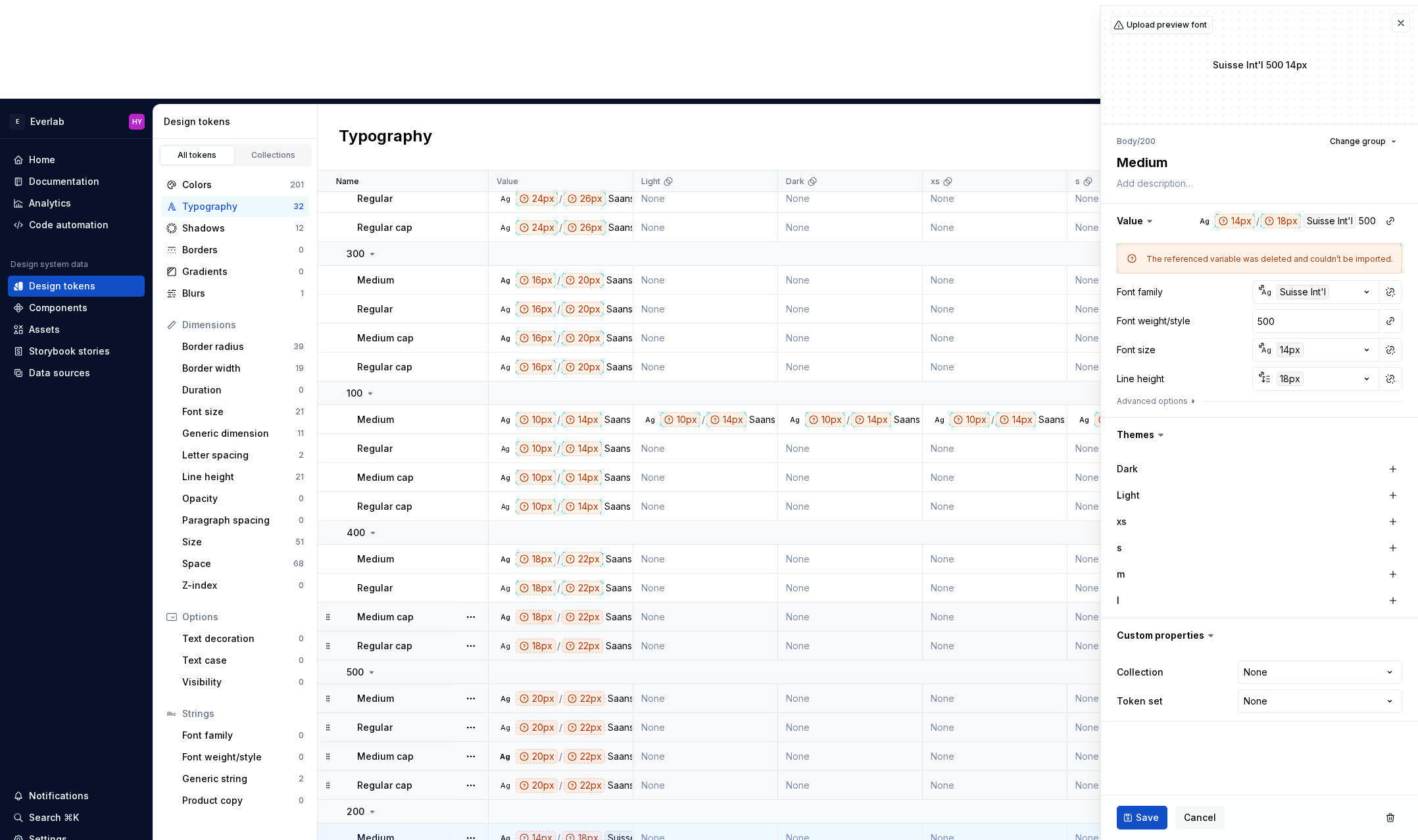
click at [611, 831] on div "Suisse Int'l" at bounding box center [631, 838] width 53 height 15
click at [1385, 291] on button "button" at bounding box center [1390, 292] width 18 height 18
click at [1326, 292] on input "Suisse Int'l" at bounding box center [1316, 292] width 127 height 23
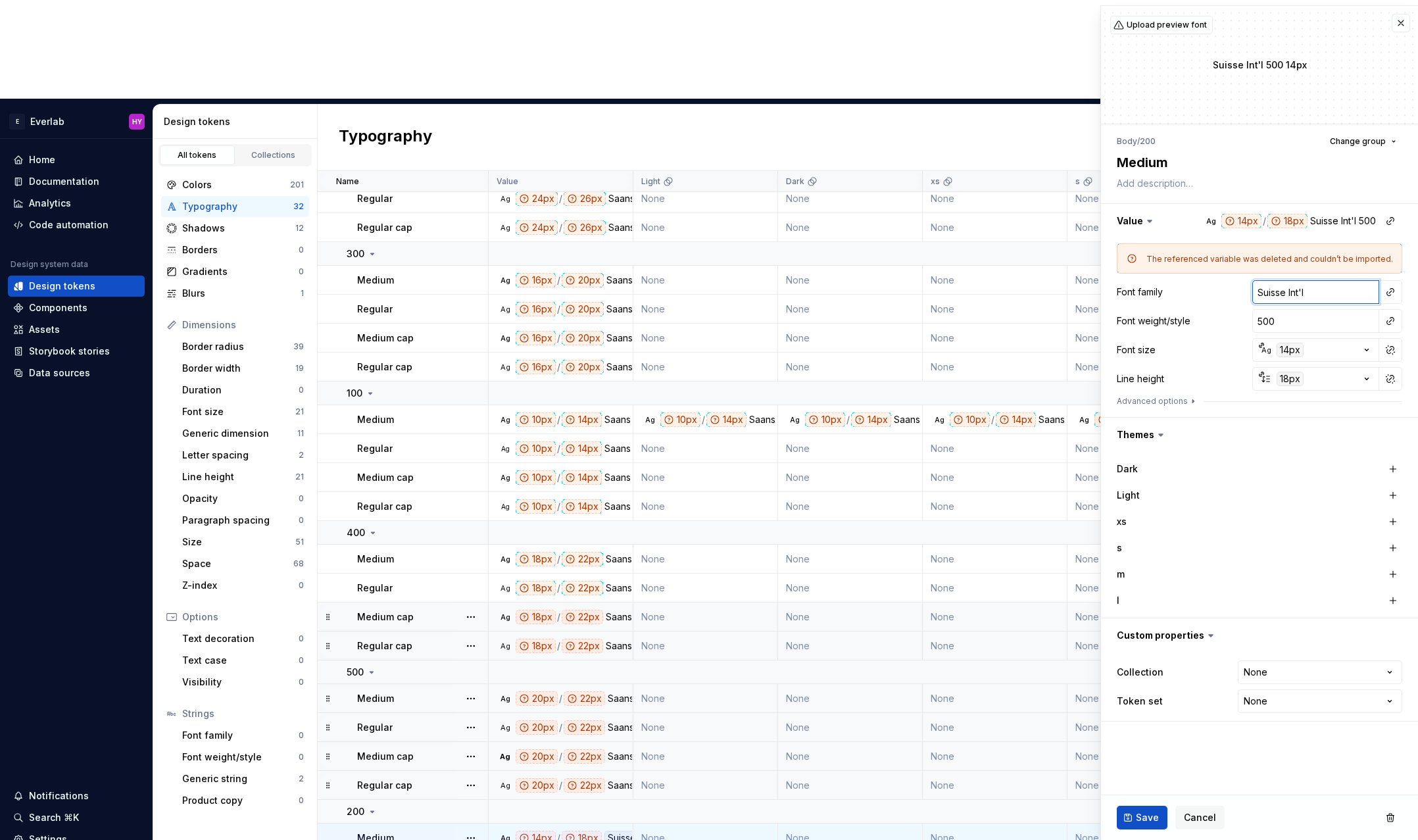
click at [1326, 292] on input "Suisse Int'l" at bounding box center [1316, 292] width 127 height 23
type textarea "*"
type input "s"
type textarea "*"
type input "sa"
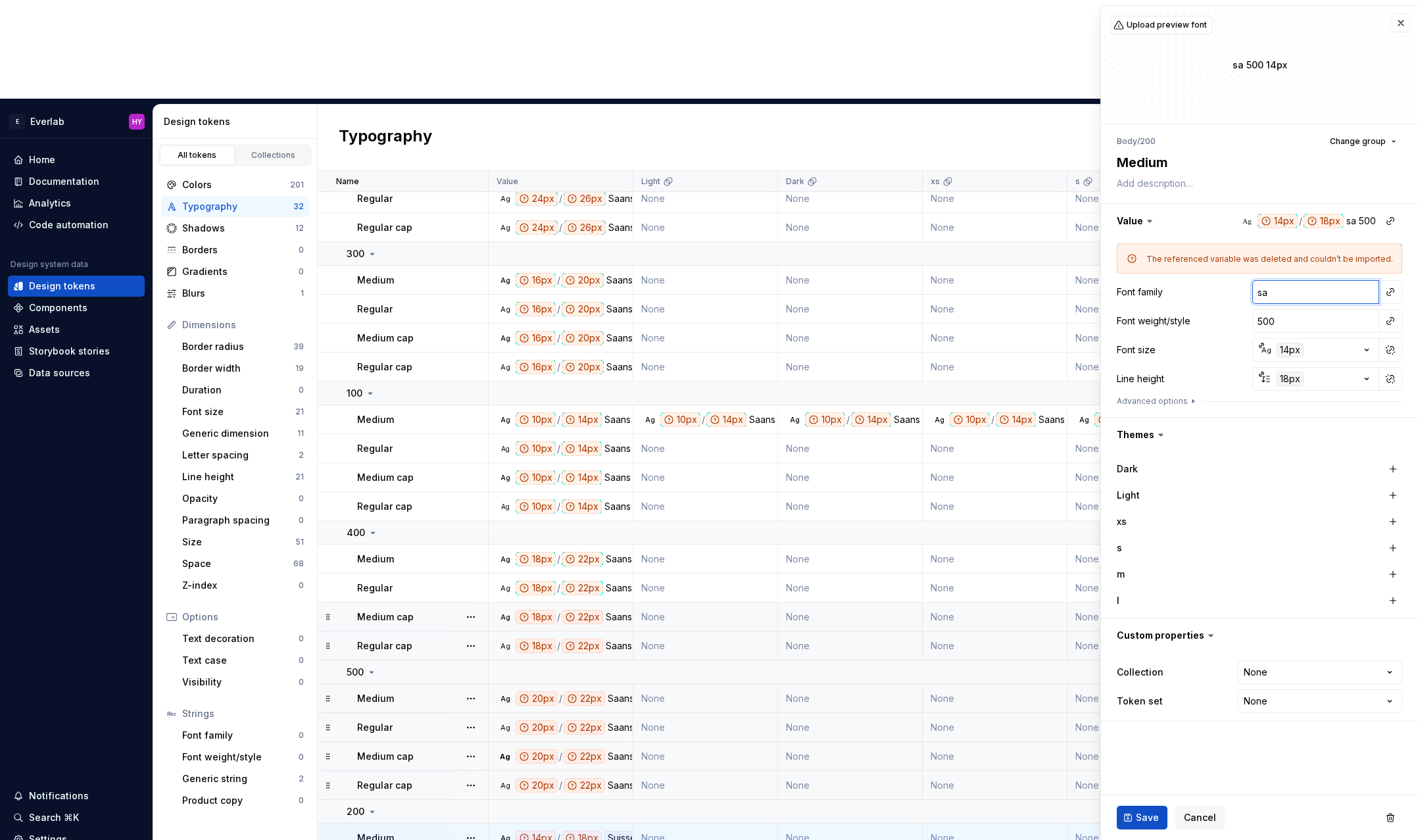
type textarea "*"
type input "san"
click at [1326, 292] on input "san" at bounding box center [1316, 292] width 127 height 23
type textarea "*"
type input "Saans"
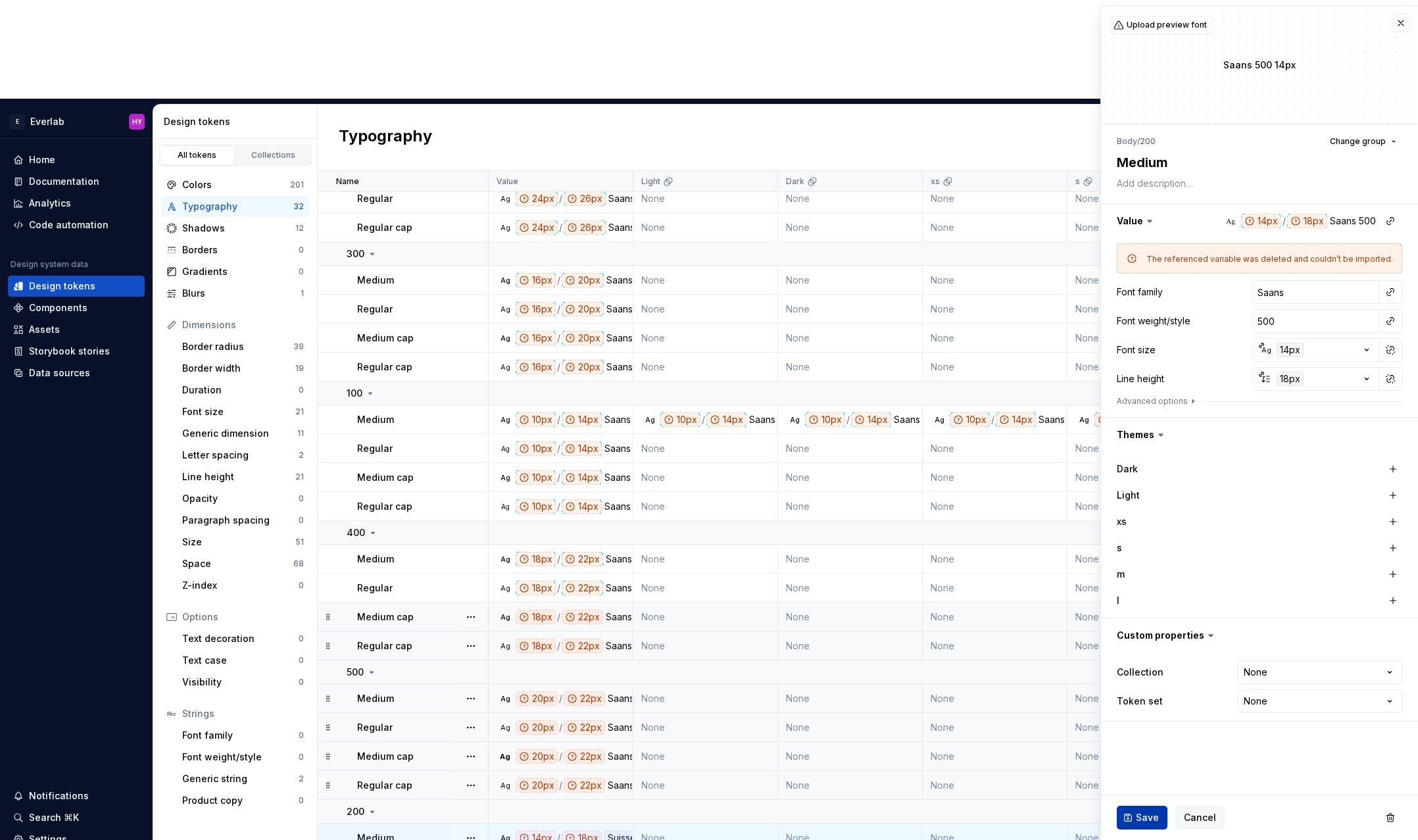
click at [1145, 820] on span "Save" at bounding box center [1147, 817] width 23 height 13
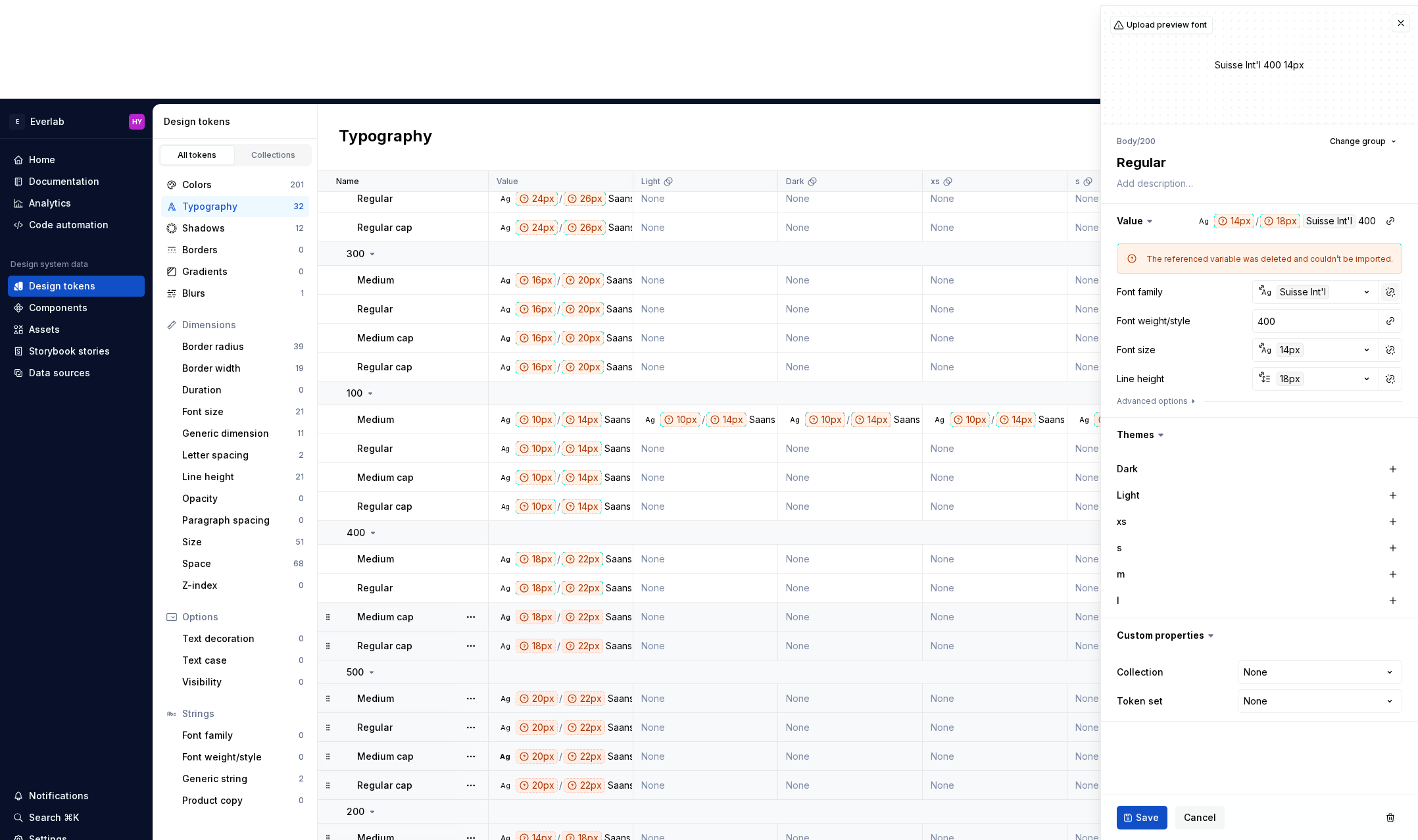
click at [1392, 293] on button "button" at bounding box center [1390, 292] width 18 height 18
type textarea "*"
click at [1338, 290] on input "Suisse Int'l" at bounding box center [1316, 292] width 127 height 23
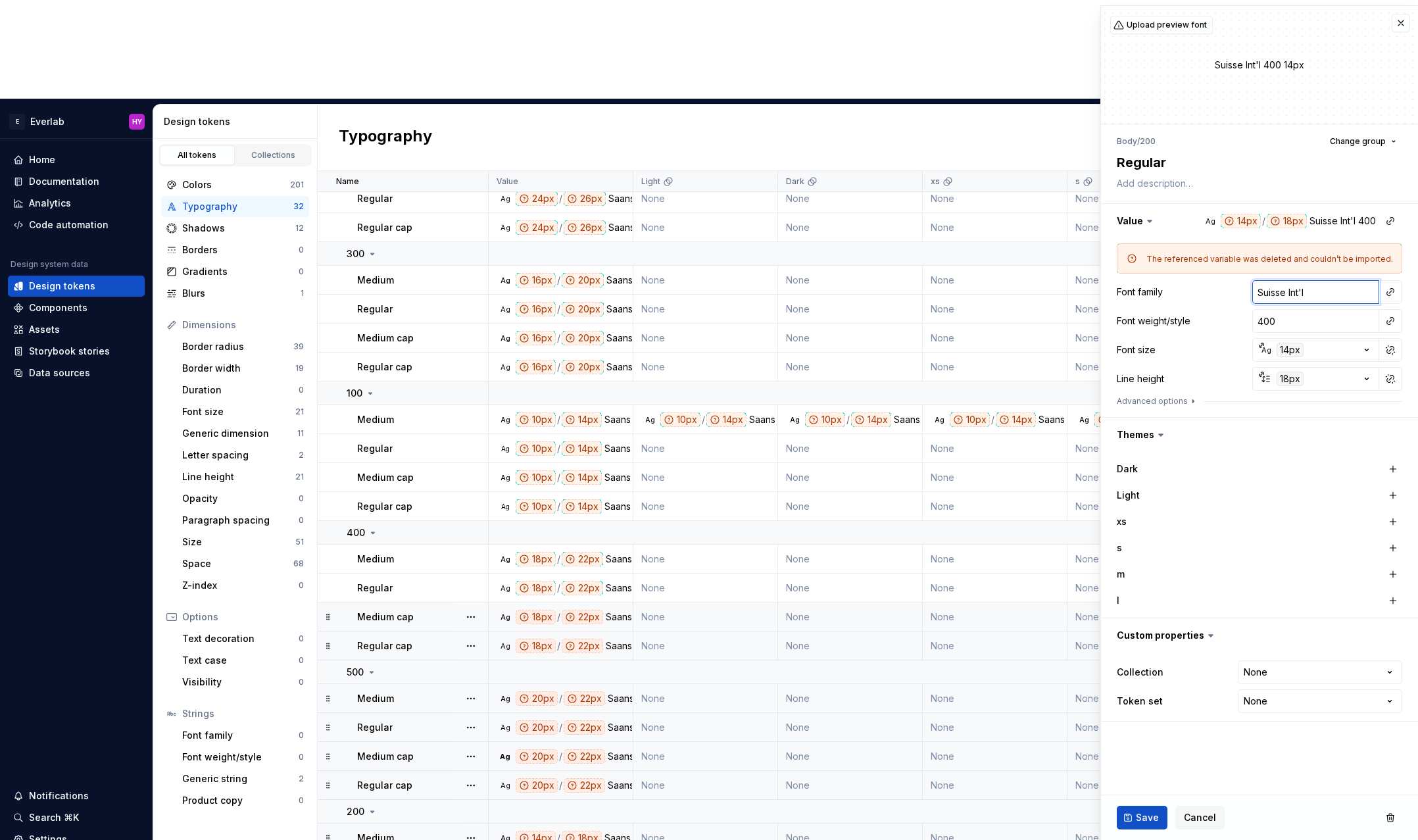
type input "S"
type textarea "*"
type input "Saans"
click at [1153, 811] on span "Save" at bounding box center [1147, 817] width 23 height 13
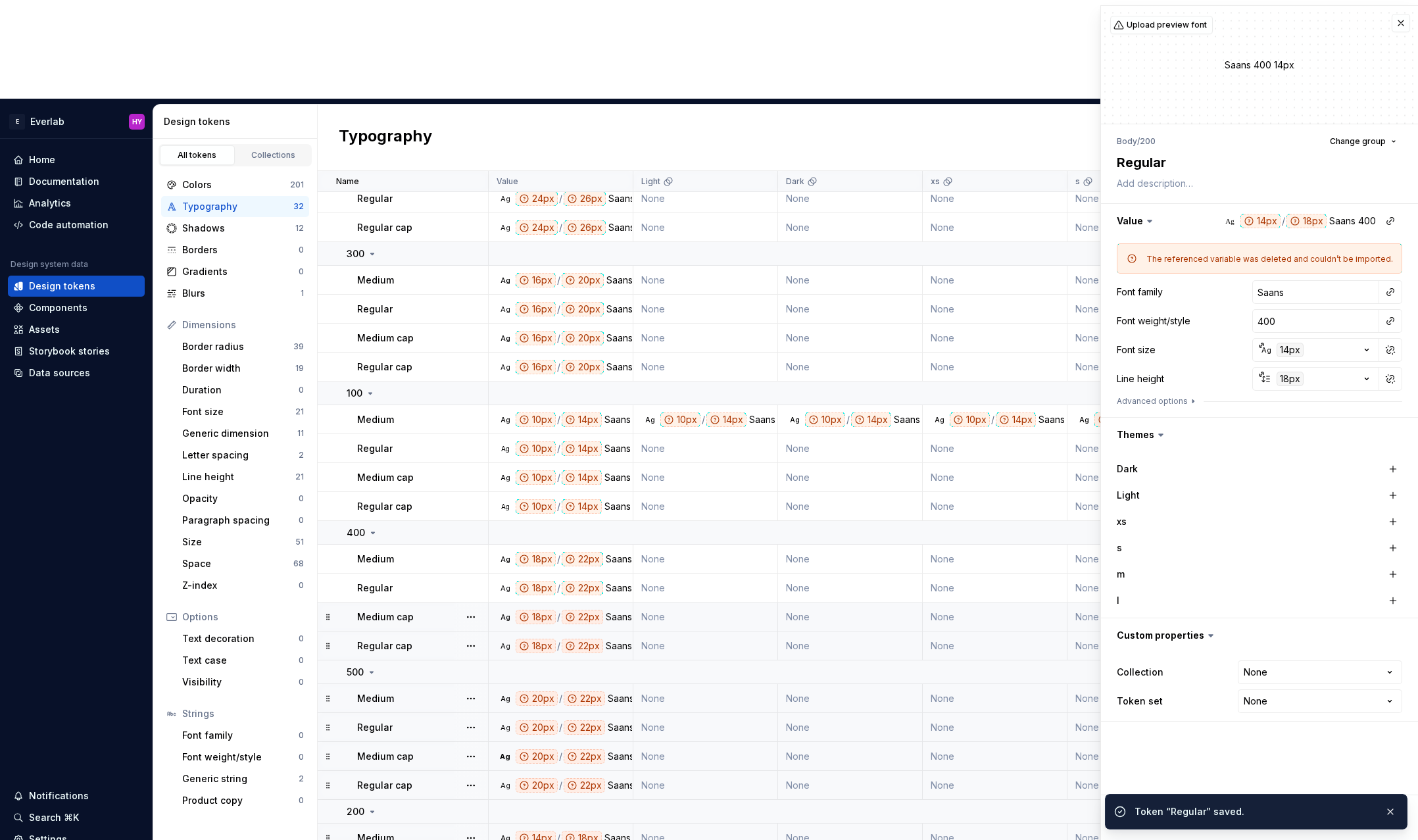
click at [1129, 820] on div "Token “Regular” saved." at bounding box center [1256, 811] width 303 height 36
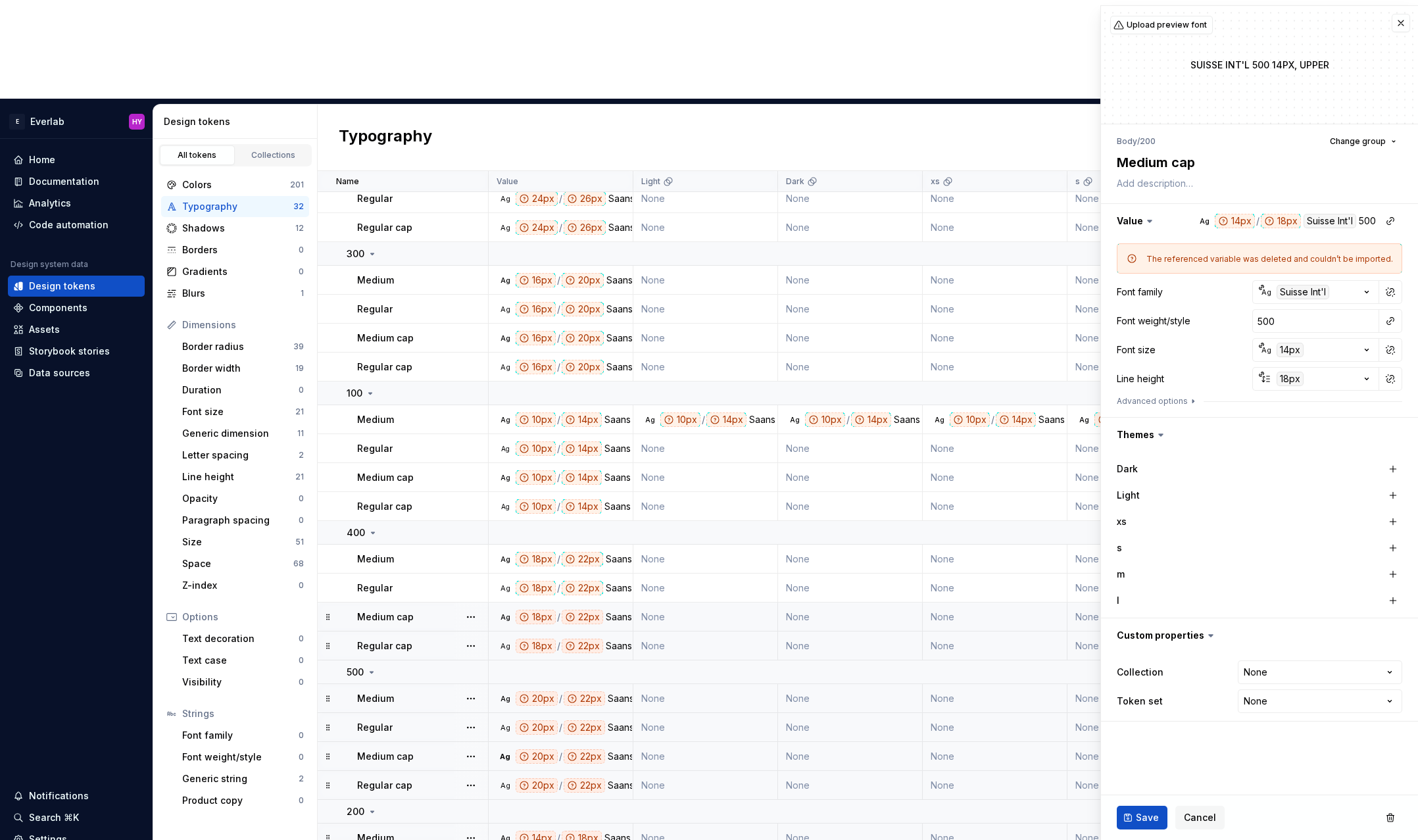
drag, startPoint x: 1392, startPoint y: 289, endPoint x: 1405, endPoint y: 351, distance: 63.3
click at [1405, 351] on div "The referenced variable was deleted and couldn’t be imported. Font family Ag Su…" at bounding box center [1260, 327] width 317 height 179
click at [1387, 291] on button "button" at bounding box center [1390, 292] width 18 height 18
click at [1302, 292] on input "Suisse Int'l" at bounding box center [1316, 292] width 127 height 23
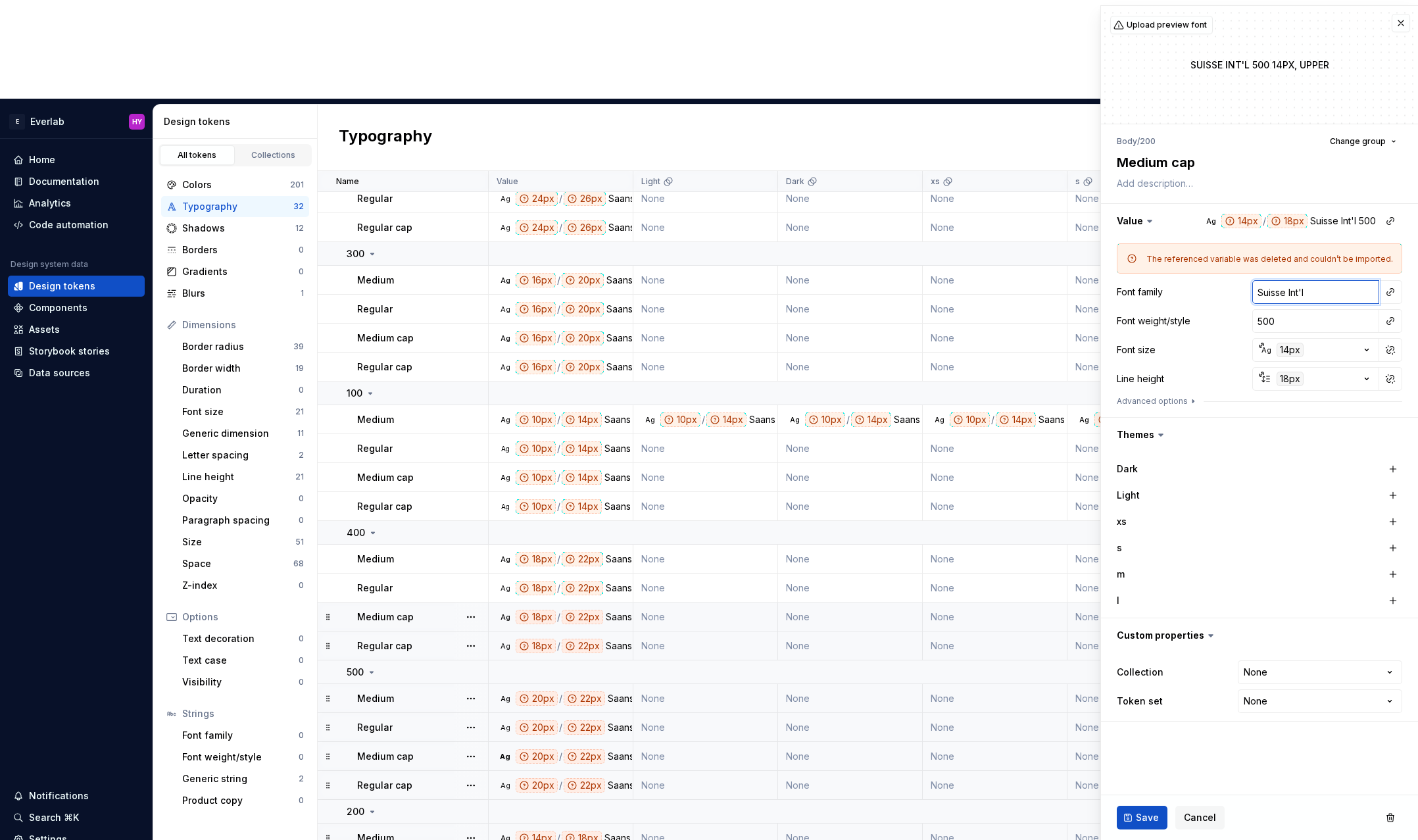
click at [1302, 292] on input "Suisse Int'l" at bounding box center [1316, 292] width 127 height 23
type textarea "*"
type input "S"
type textarea "*"
type input "Sa"
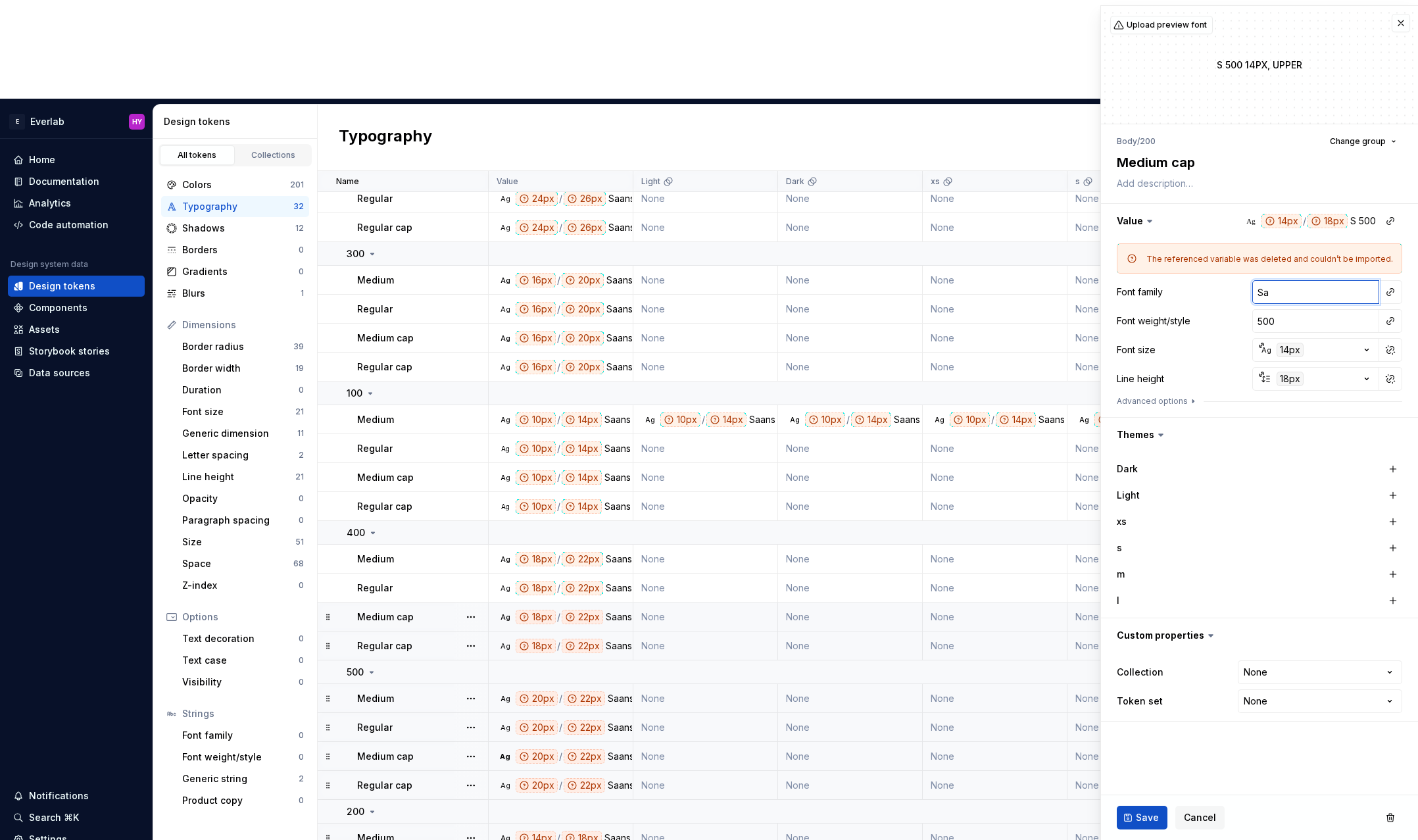
type textarea "*"
type input "San"
type textarea "*"
type input "Saans"
click at [1140, 814] on span "Save" at bounding box center [1147, 817] width 23 height 13
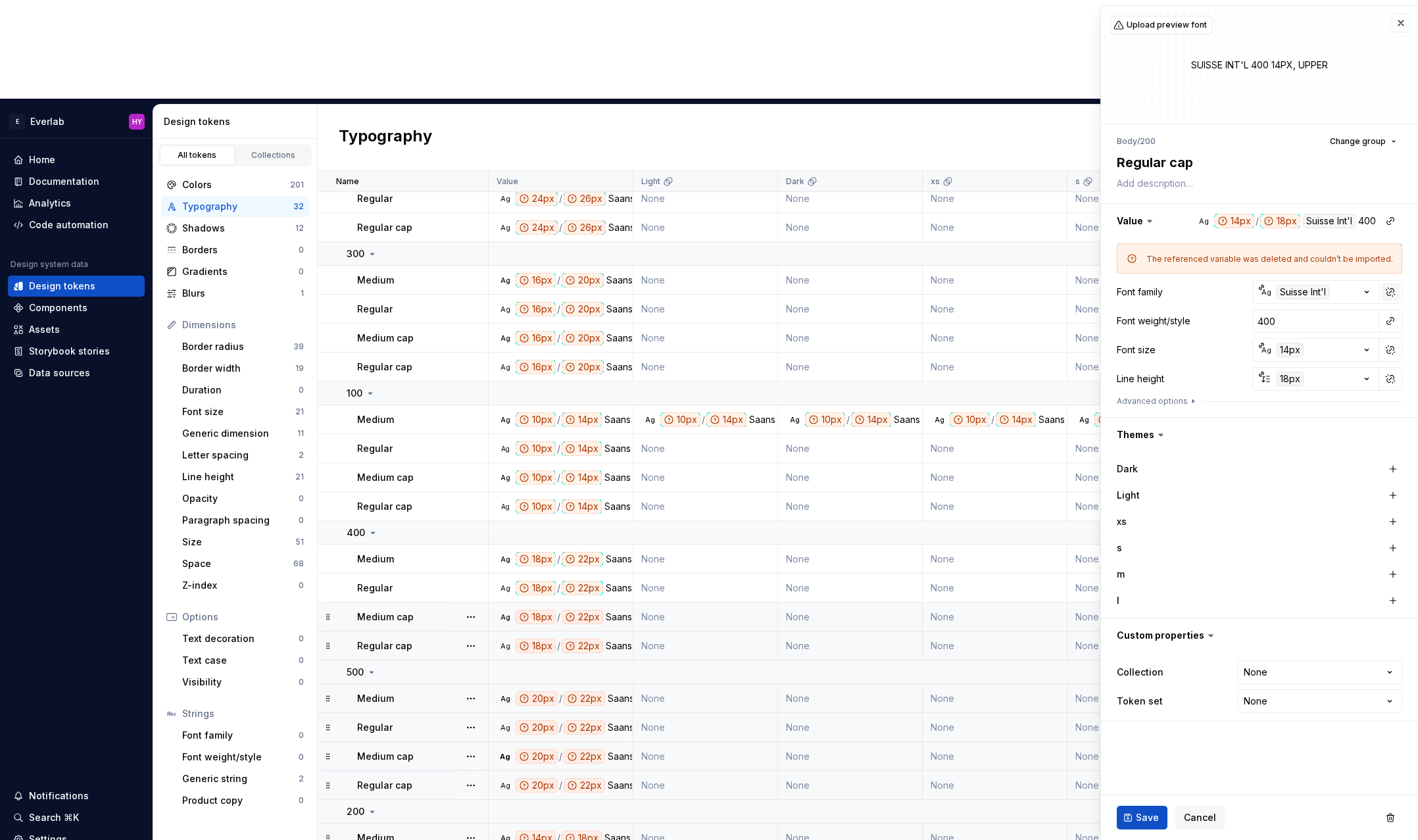
click at [1387, 292] on button "button" at bounding box center [1390, 292] width 18 height 18
click at [1320, 284] on input "Suisse Int'l" at bounding box center [1316, 292] width 127 height 23
type textarea "*"
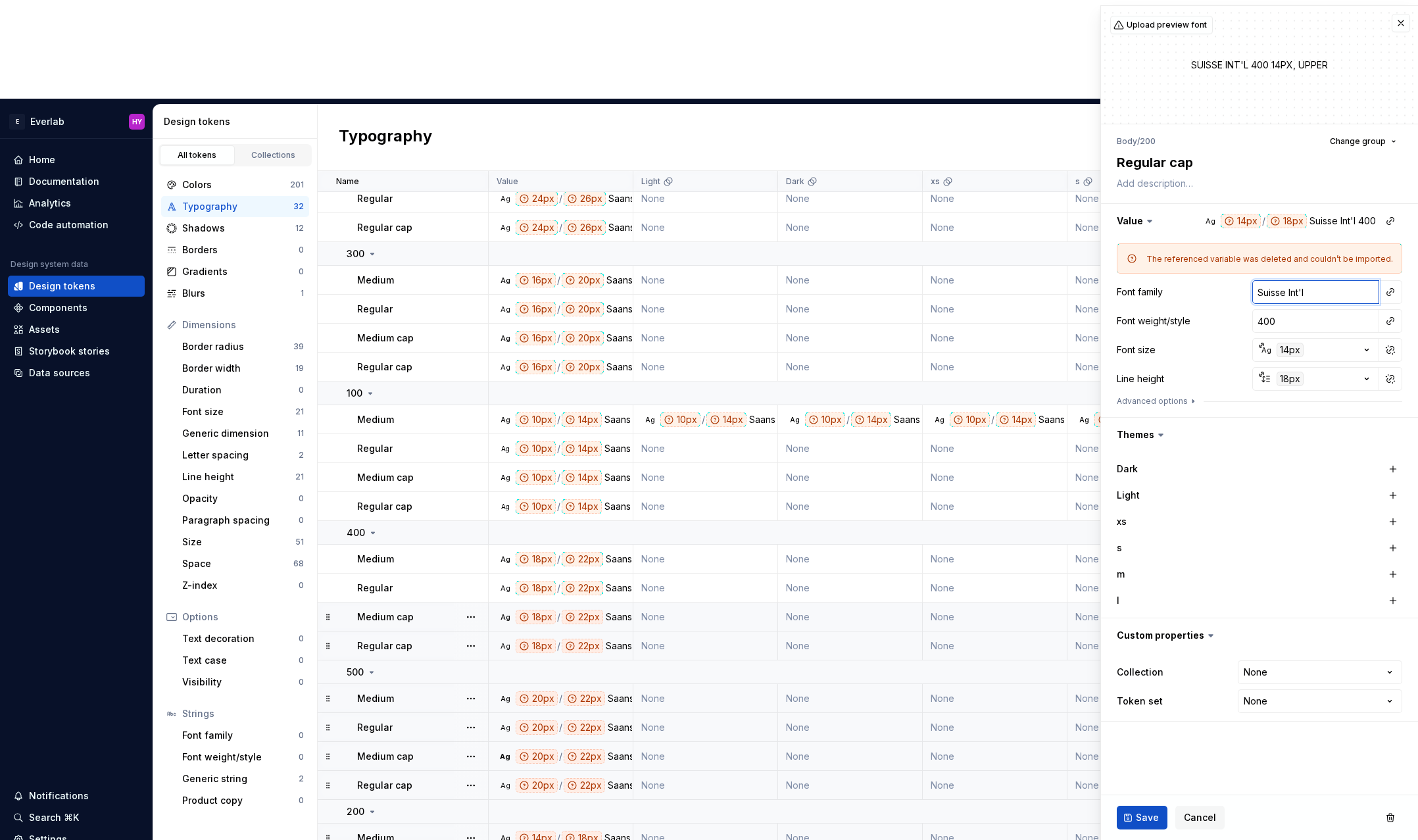
type input "S"
type textarea "*"
type input "Sa"
type textarea "*"
type input "San"
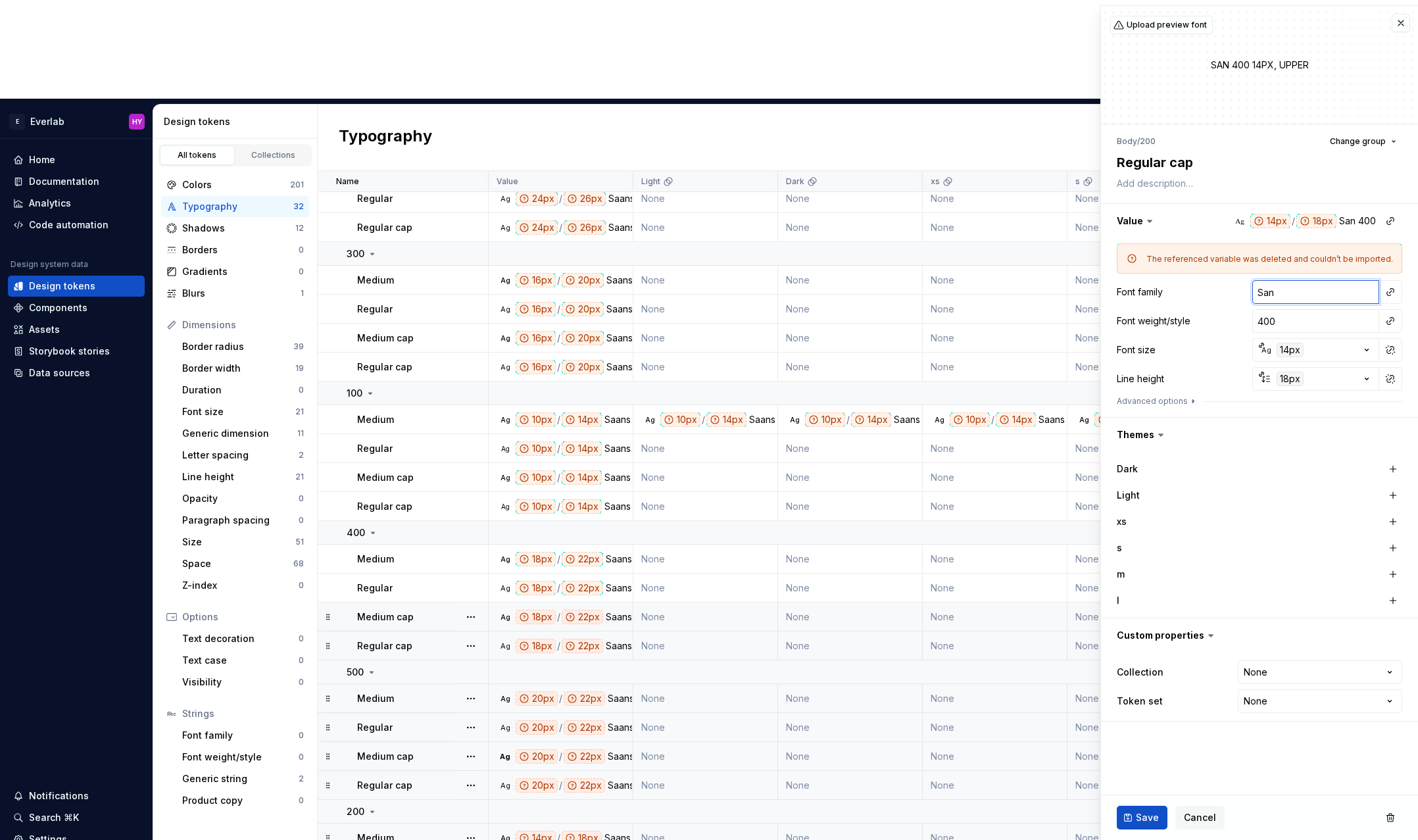
type textarea "*"
type input "Saans"
click at [1136, 812] on span "Save" at bounding box center [1147, 817] width 23 height 13
type textarea "*"
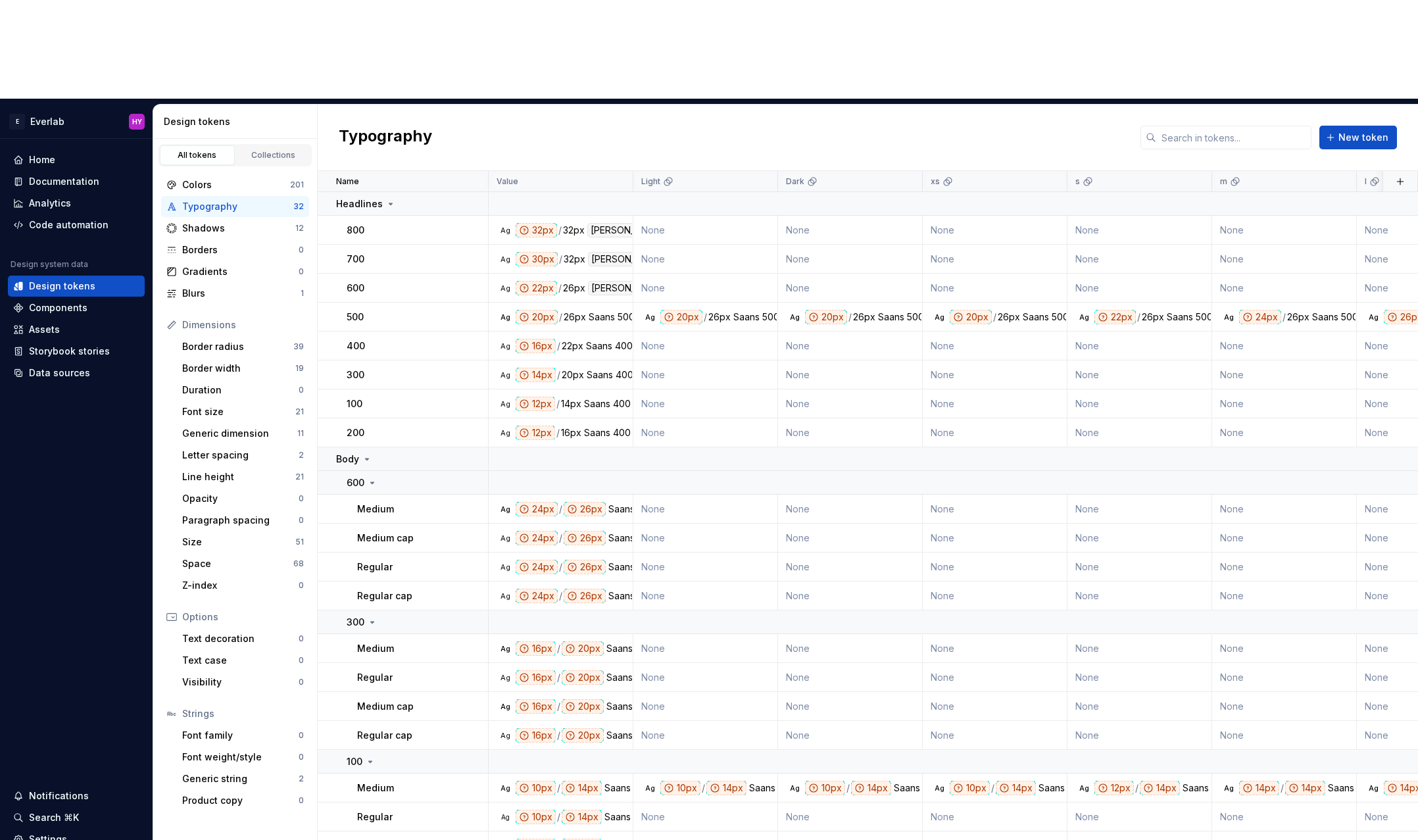
click at [238, 200] on div "Typography" at bounding box center [238, 206] width 111 height 13
click at [233, 200] on div "Typography" at bounding box center [238, 206] width 111 height 13
click at [97, 218] on div "Code automation" at bounding box center [69, 225] width 80 height 13
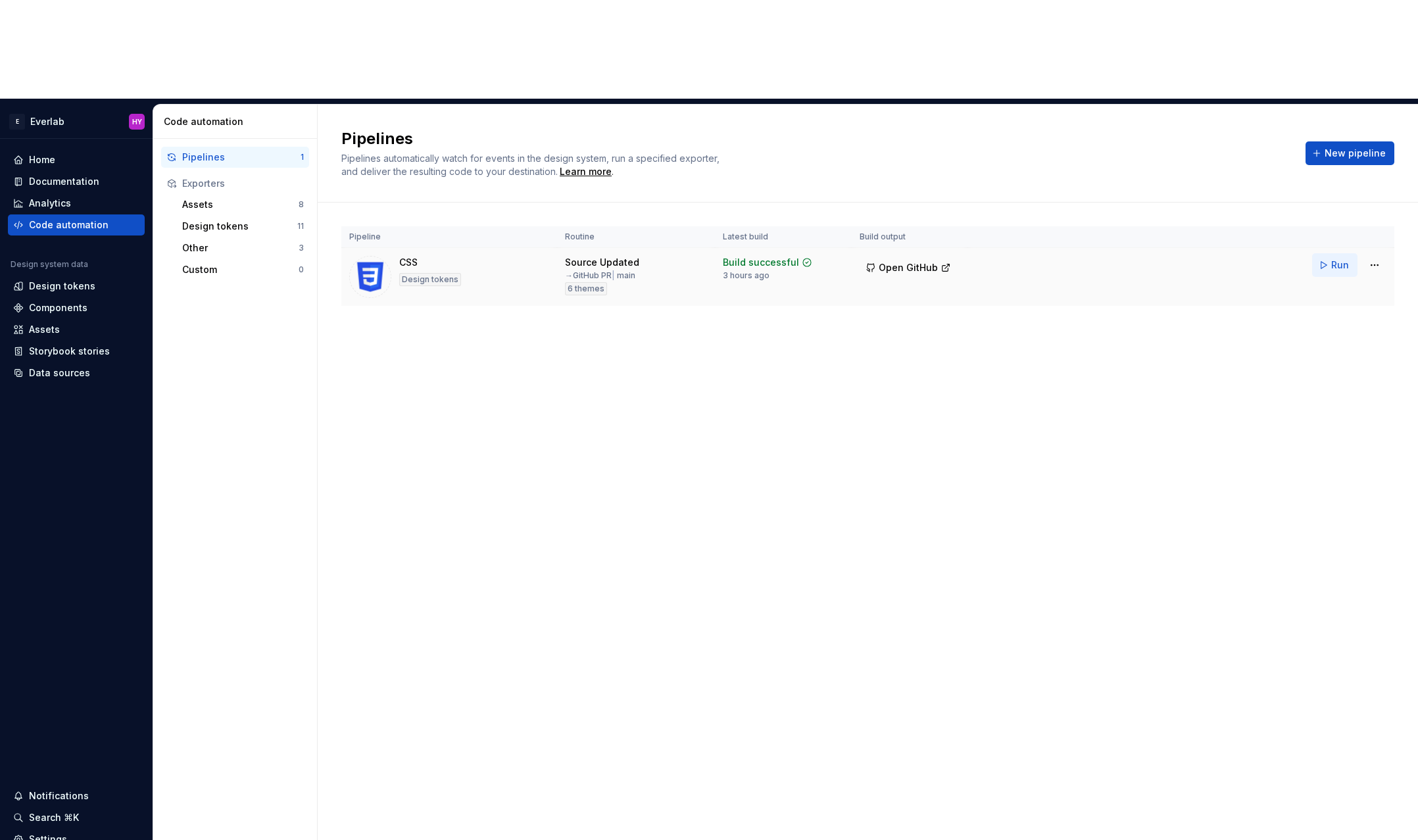
click at [1332, 258] on span "Run" at bounding box center [1340, 265] width 18 height 13
click at [1246, 709] on div "Pipelines Pipelines automatically watch for events in the design system, run a …" at bounding box center [868, 521] width 1101 height 833
click at [1370, 171] on html "E Everlab HY Home Documentation Analytics Code automation Design system data De…" at bounding box center [709, 420] width 1418 height 840
click at [1341, 190] on div "Edit pipeline" at bounding box center [1359, 194] width 112 height 13
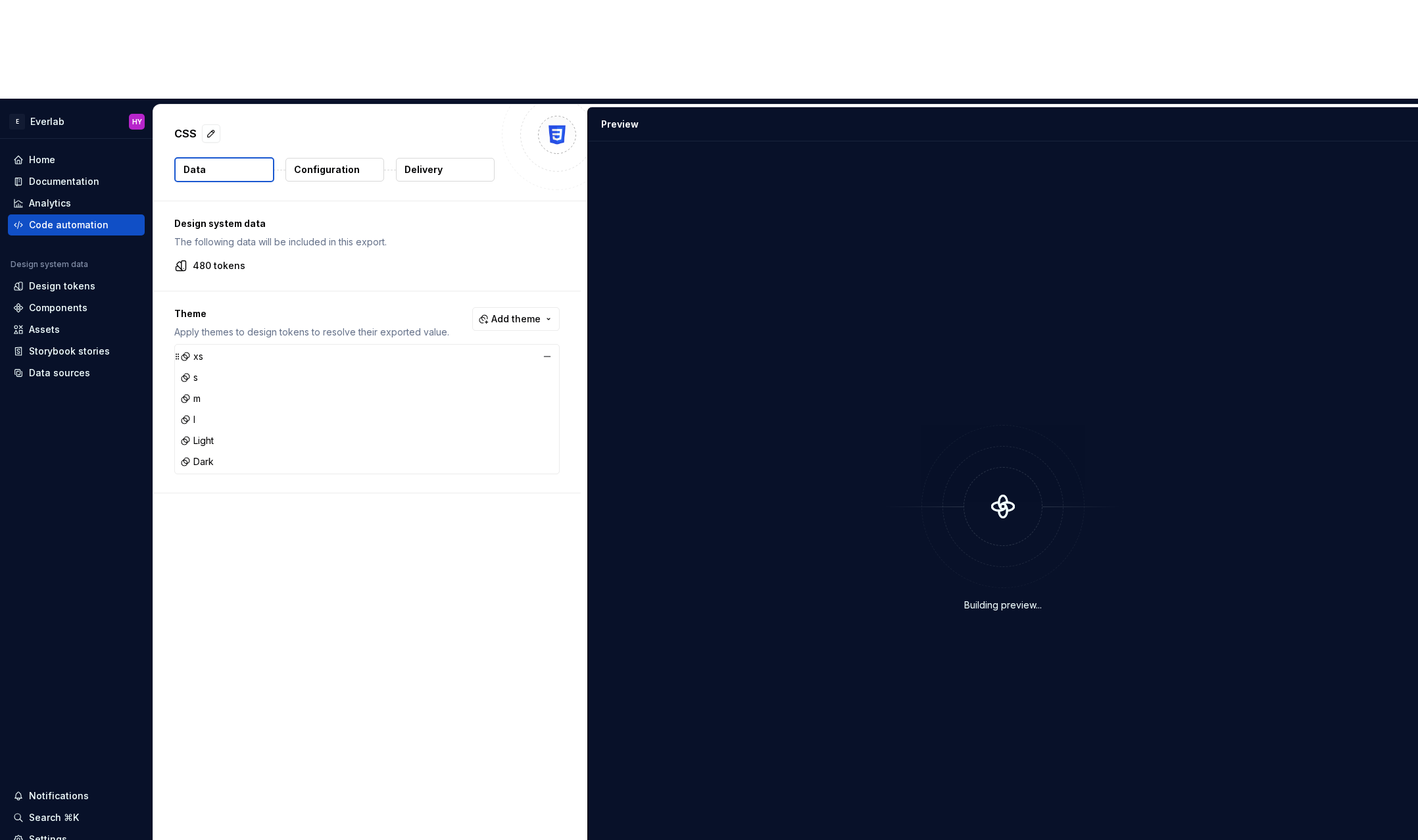
click at [212, 347] on div "xs" at bounding box center [366, 356] width 379 height 18
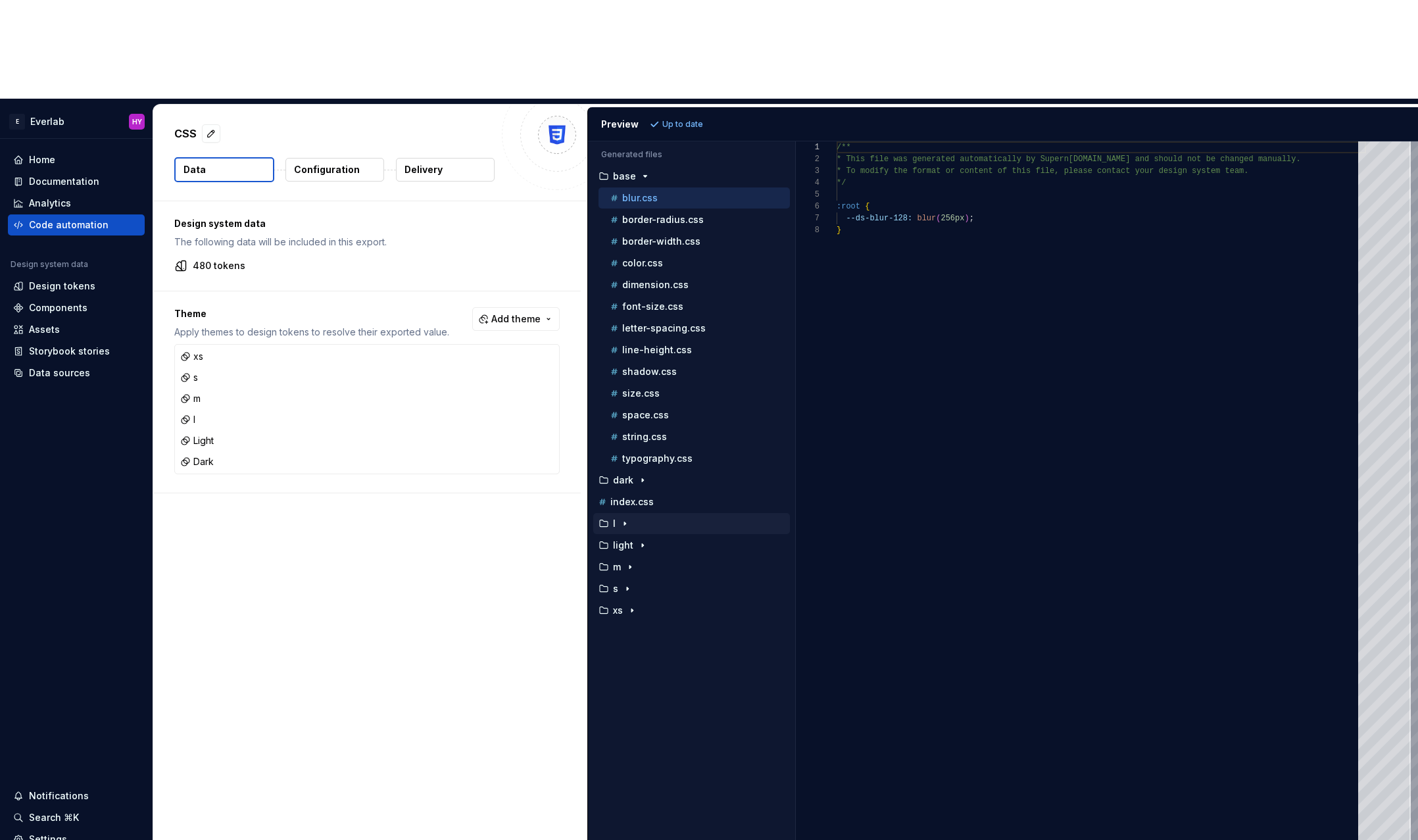
click at [620, 516] on button "l" at bounding box center [691, 524] width 197 height 15
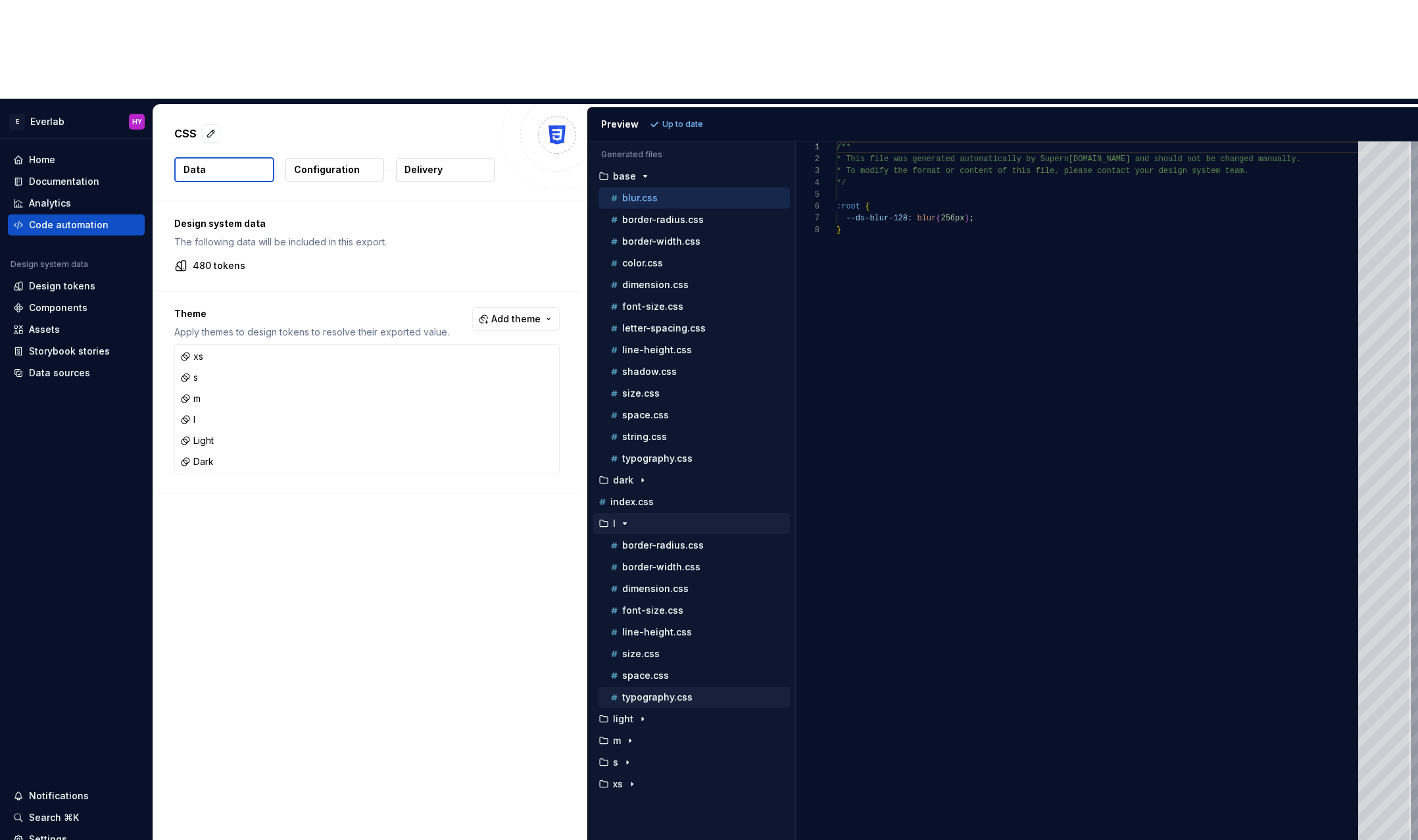
click at [680, 692] on p "typography.css" at bounding box center [657, 697] width 70 height 10
click at [696, 452] on div "typography.css" at bounding box center [699, 459] width 182 height 13
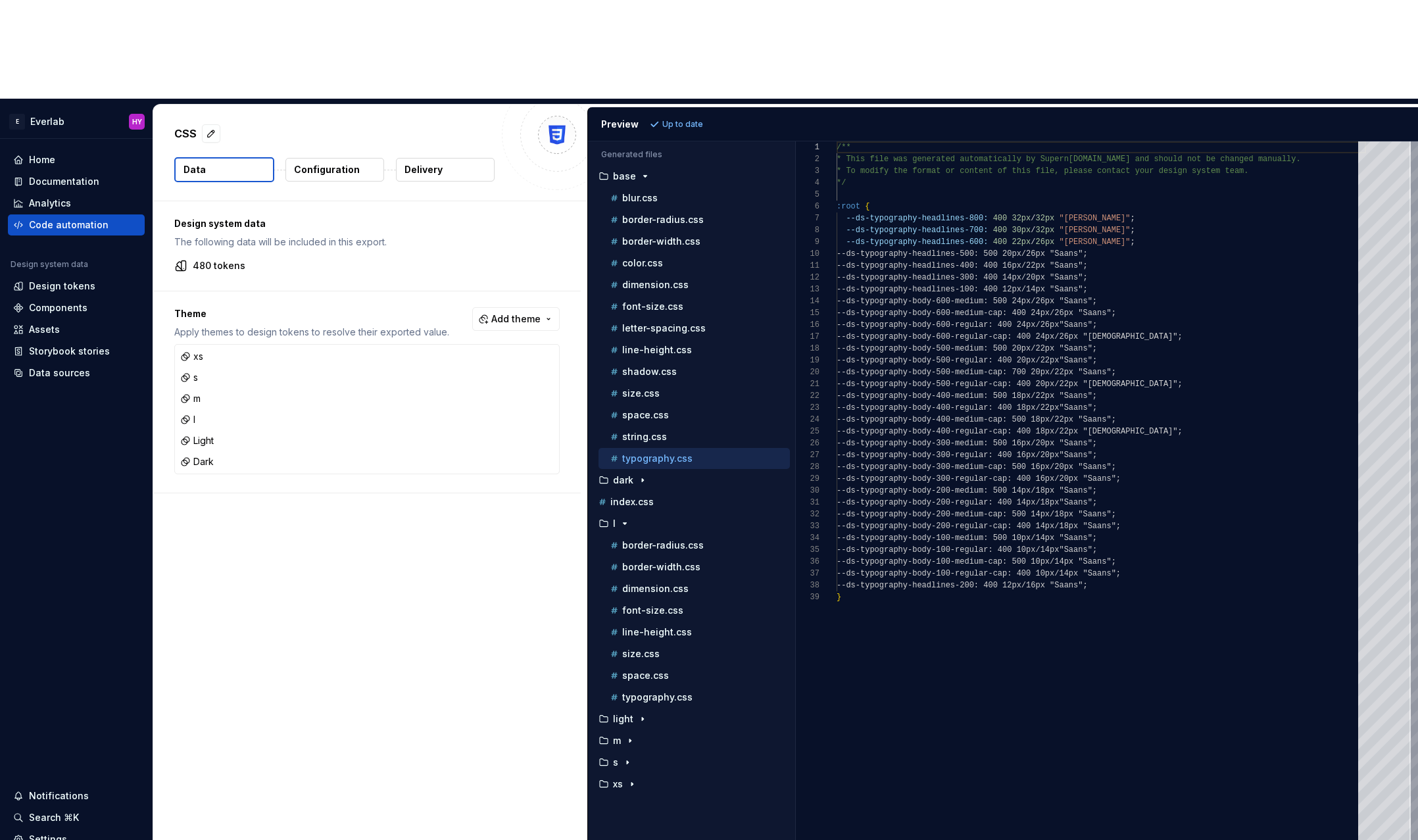
scroll to position [118, 0]
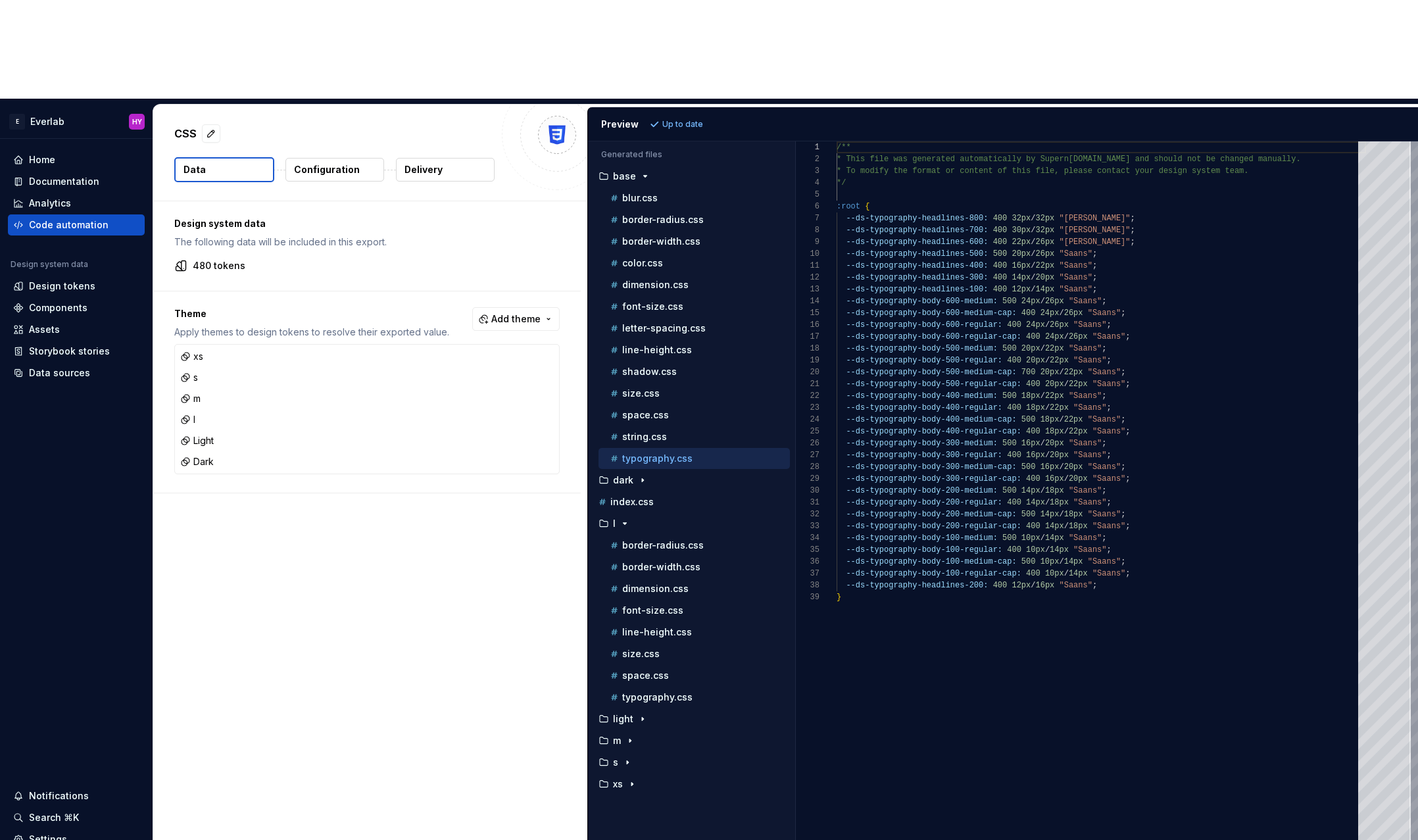
type textarea "**********"
drag, startPoint x: 1122, startPoint y: 468, endPoint x: 1101, endPoint y: 462, distance: 21.8
click at [1101, 462] on div "/** * This file was generated automatically by Supern [DOMAIN_NAME] and should …" at bounding box center [1101, 540] width 530 height 797
click at [97, 279] on div "Design tokens" at bounding box center [76, 286] width 126 height 13
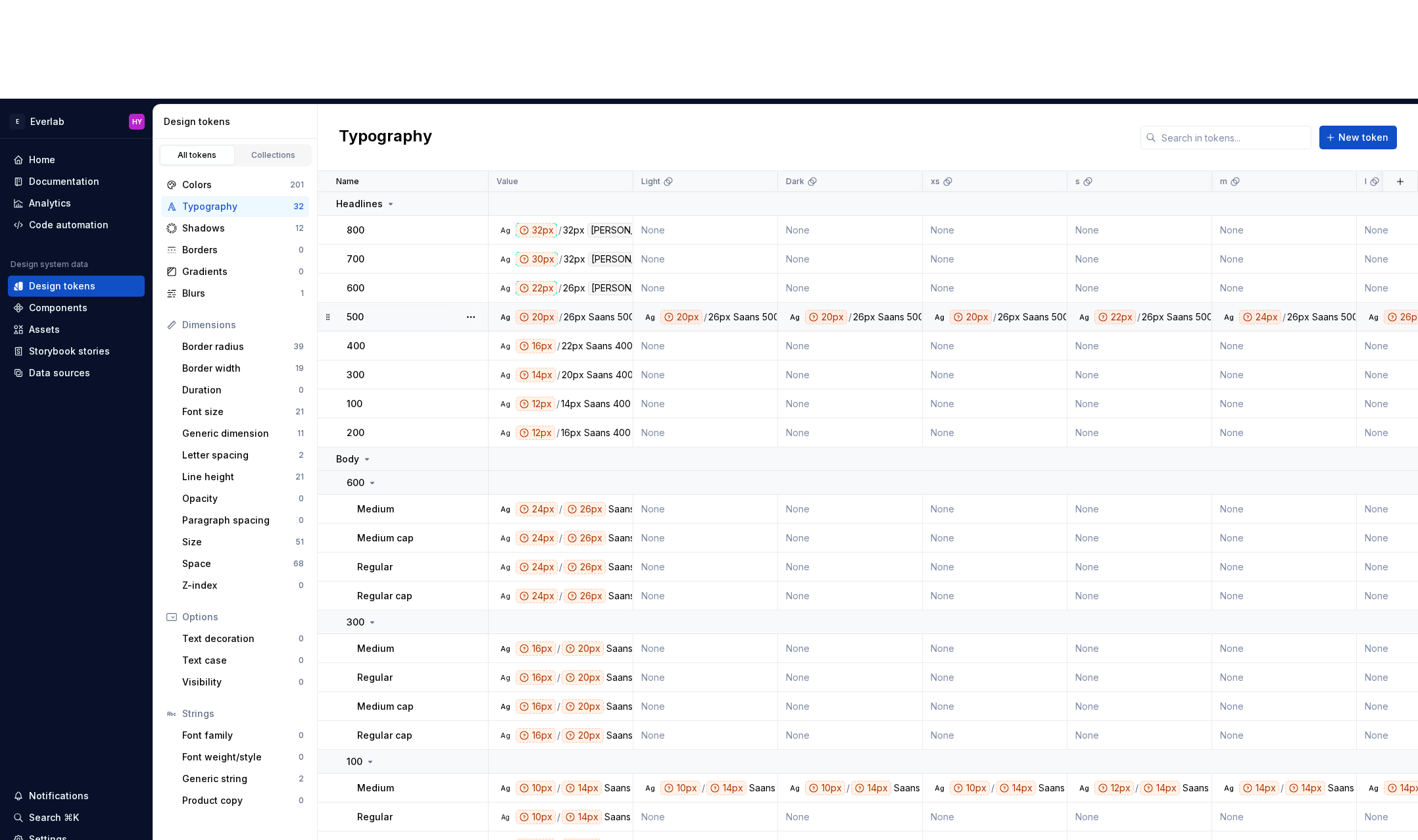
click at [704, 310] on div "/" at bounding box center [705, 317] width 4 height 15
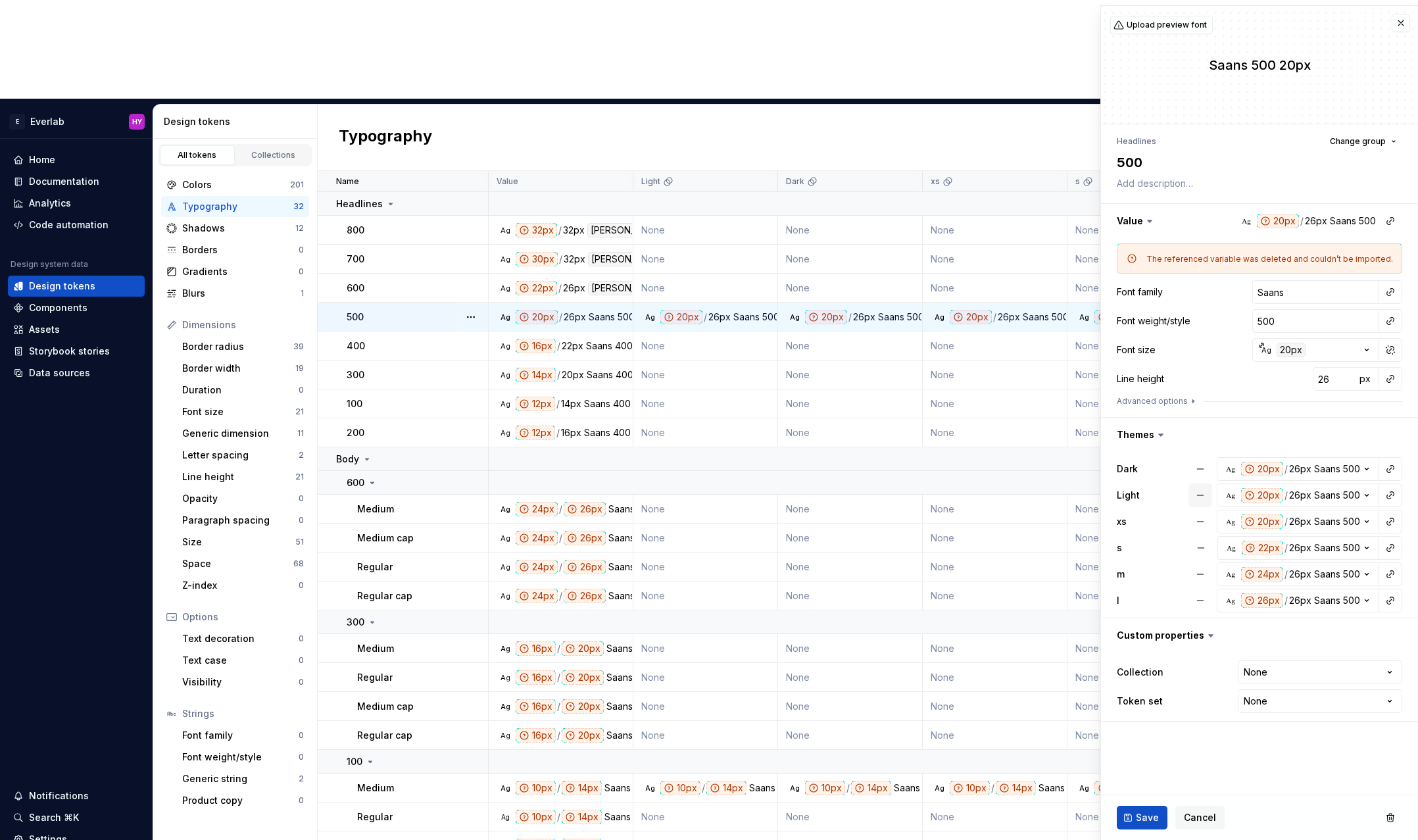
click at [1204, 491] on button "button" at bounding box center [1201, 495] width 23 height 23
click at [1203, 462] on button "button" at bounding box center [1201, 469] width 23 height 23
click at [1206, 516] on button "button" at bounding box center [1201, 521] width 23 height 23
click at [1204, 540] on button "button" at bounding box center [1201, 548] width 23 height 23
click at [1201, 571] on button "button" at bounding box center [1201, 574] width 23 height 23
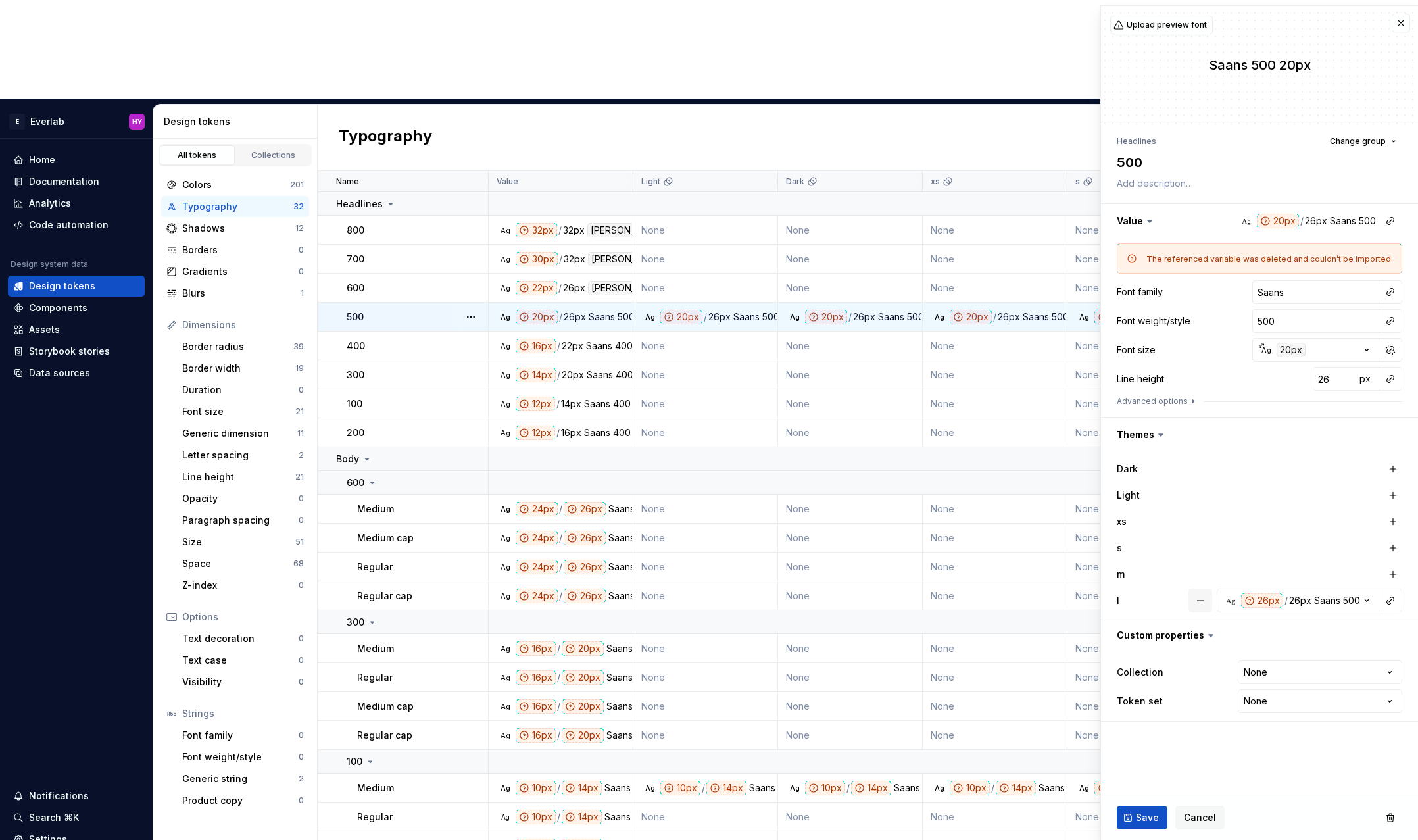
click at [1201, 602] on button "button" at bounding box center [1201, 600] width 23 height 23
click at [1134, 817] on button "Save" at bounding box center [1142, 817] width 50 height 23
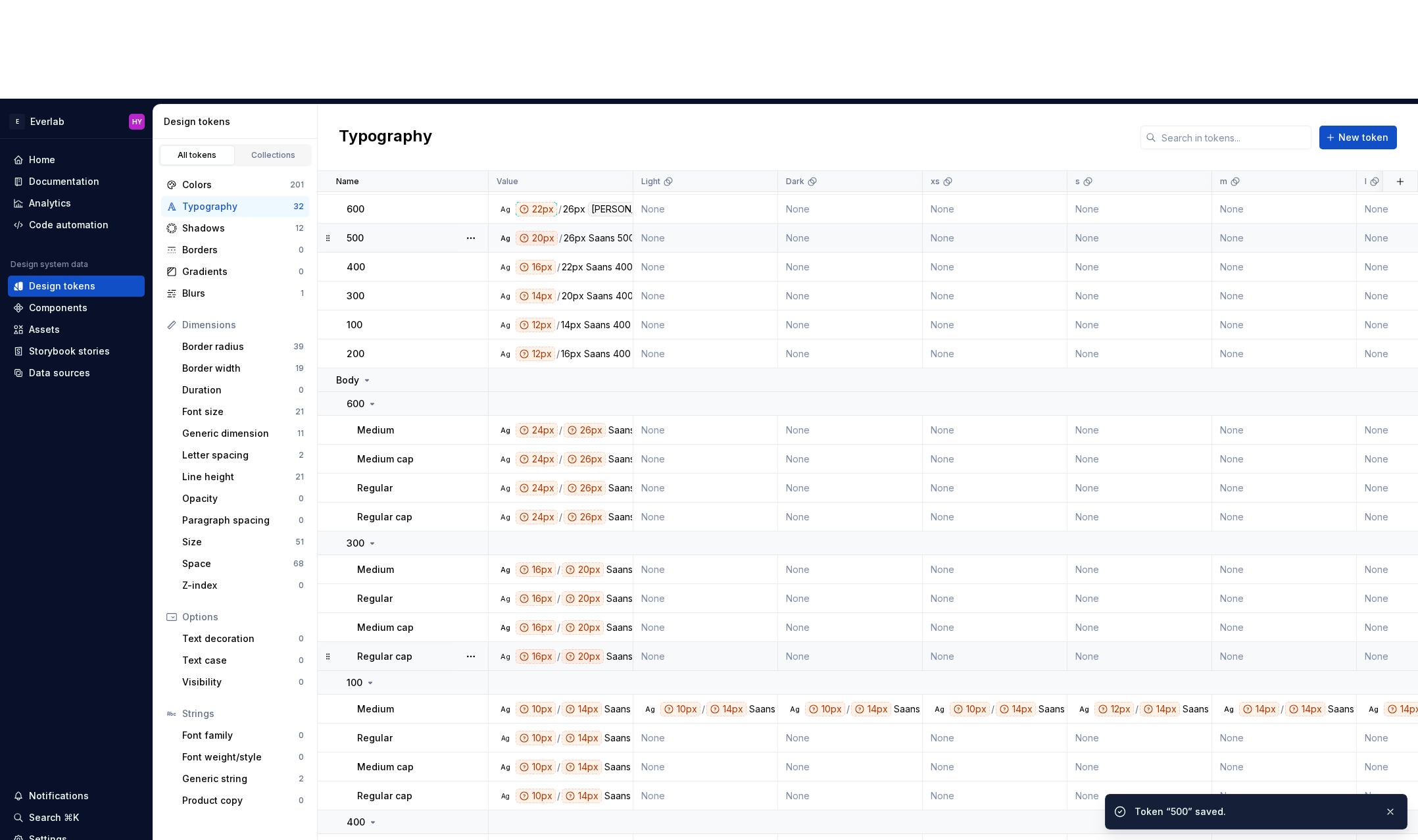
scroll to position [118, 0]
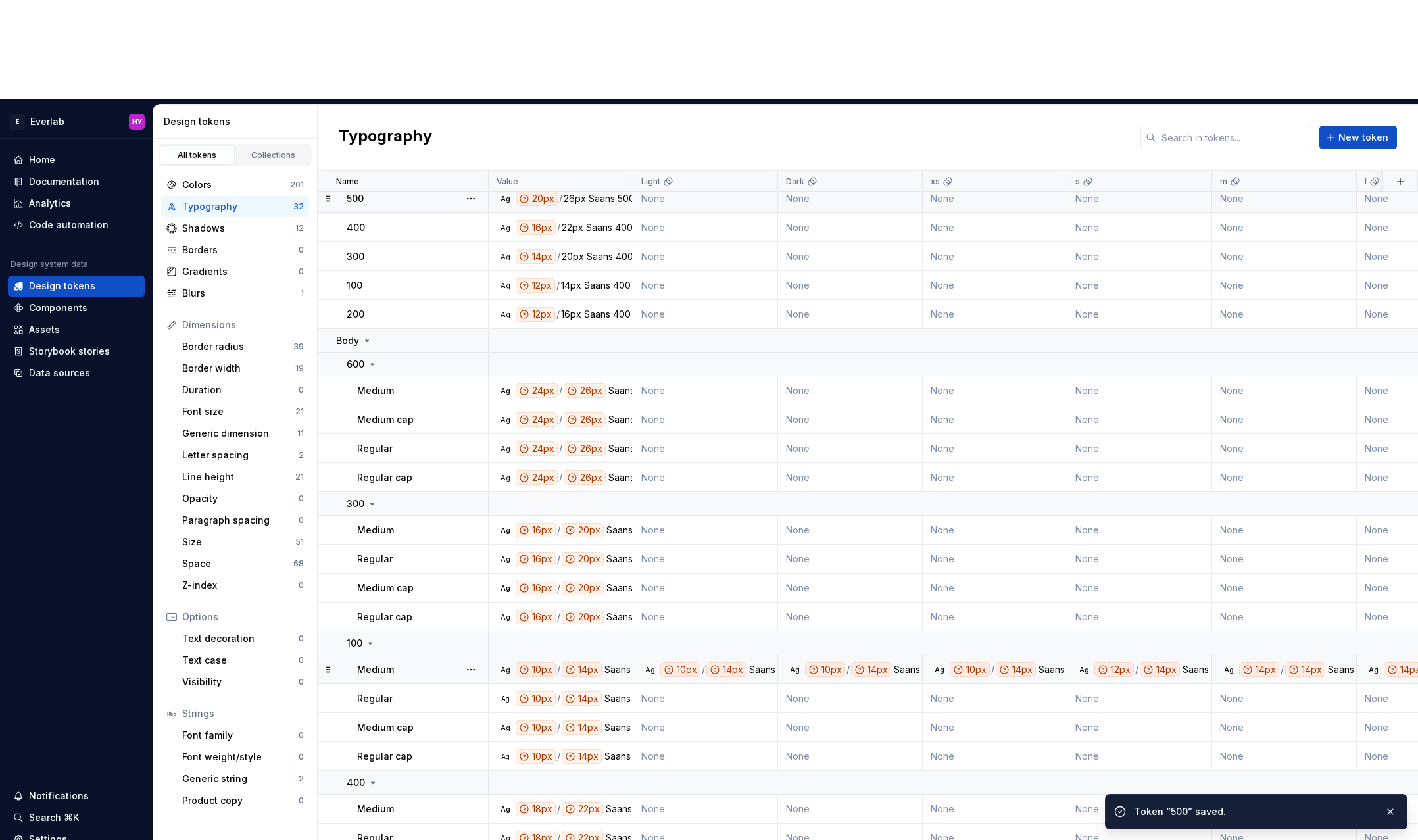
click at [411, 663] on div "Medium" at bounding box center [422, 669] width 131 height 13
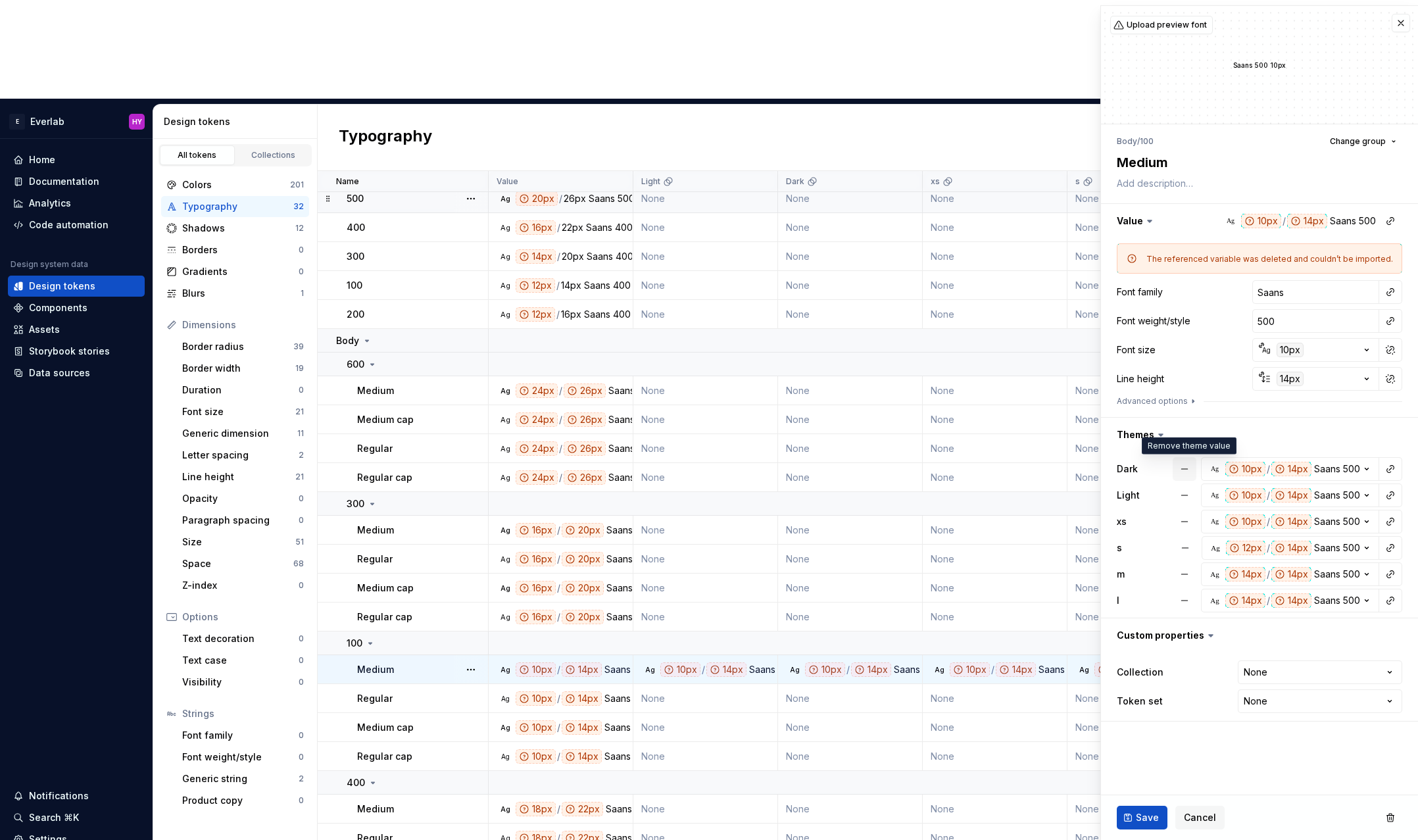
click at [1190, 462] on button "button" at bounding box center [1185, 469] width 23 height 23
click at [1186, 492] on button "button" at bounding box center [1185, 495] width 23 height 23
click at [1186, 518] on button "button" at bounding box center [1185, 521] width 23 height 23
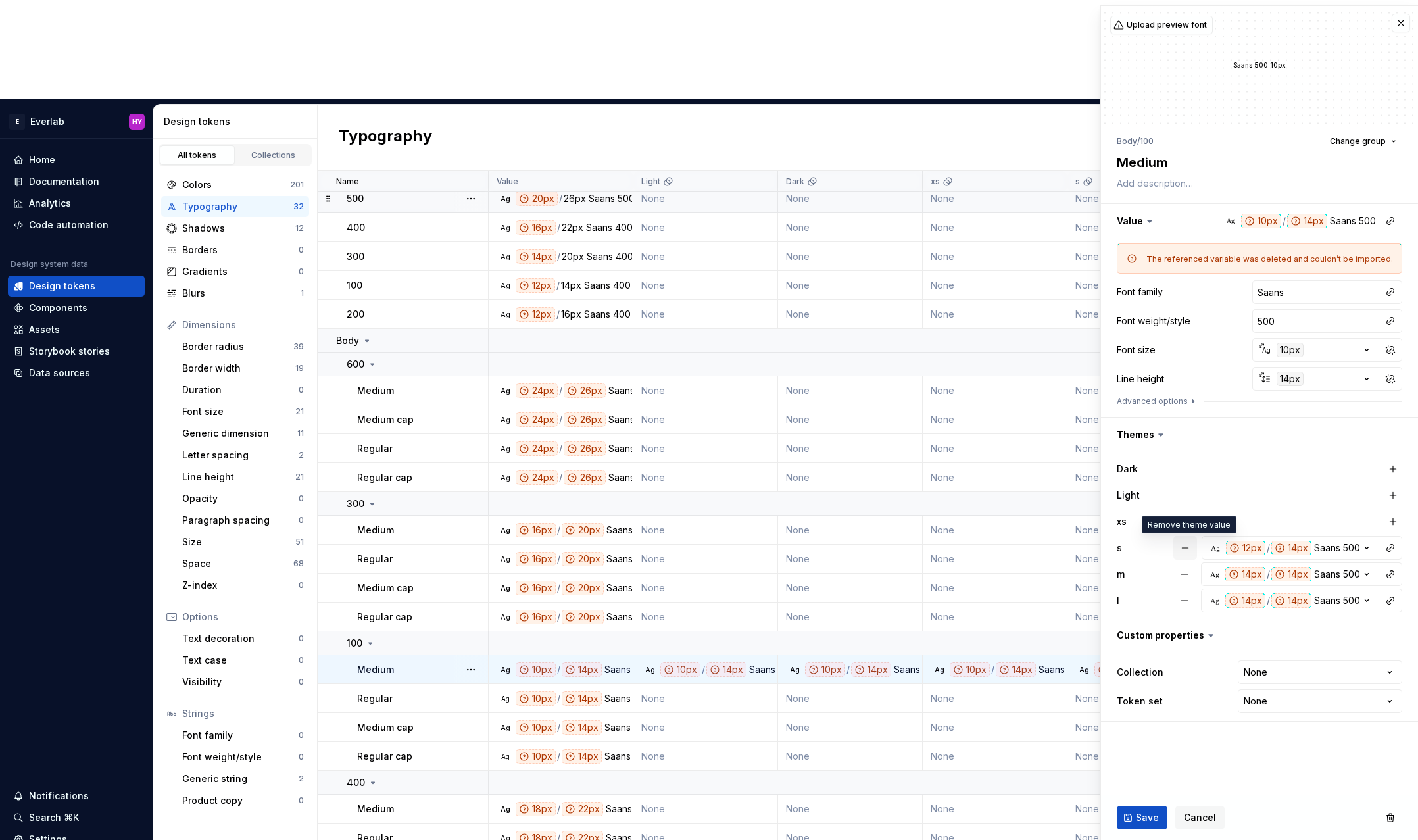
click at [1185, 545] on button "button" at bounding box center [1185, 548] width 23 height 23
click at [1185, 570] on button "button" at bounding box center [1185, 574] width 23 height 23
click at [1185, 599] on button "button" at bounding box center [1185, 600] width 23 height 23
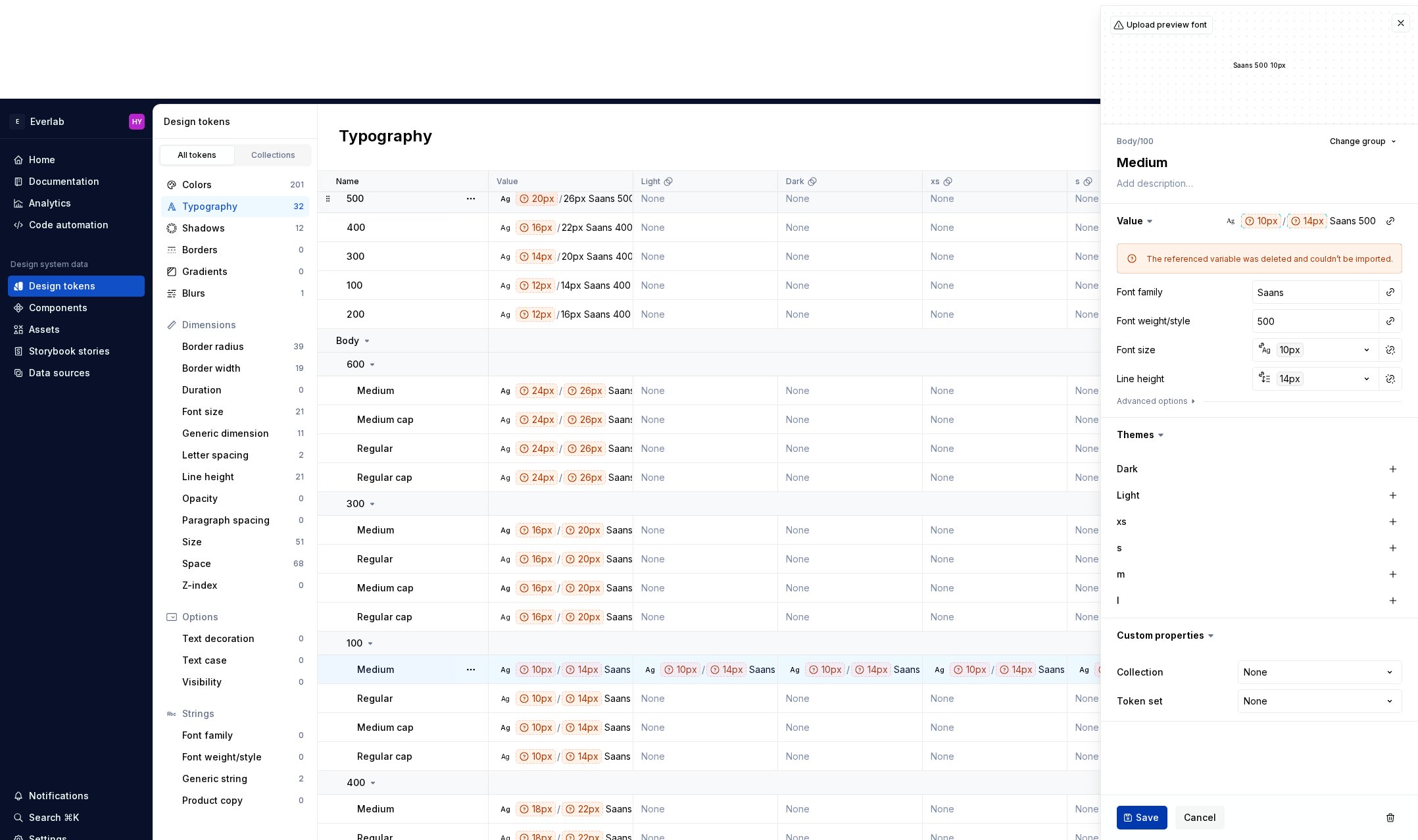
click at [1144, 812] on span "Save" at bounding box center [1147, 817] width 23 height 13
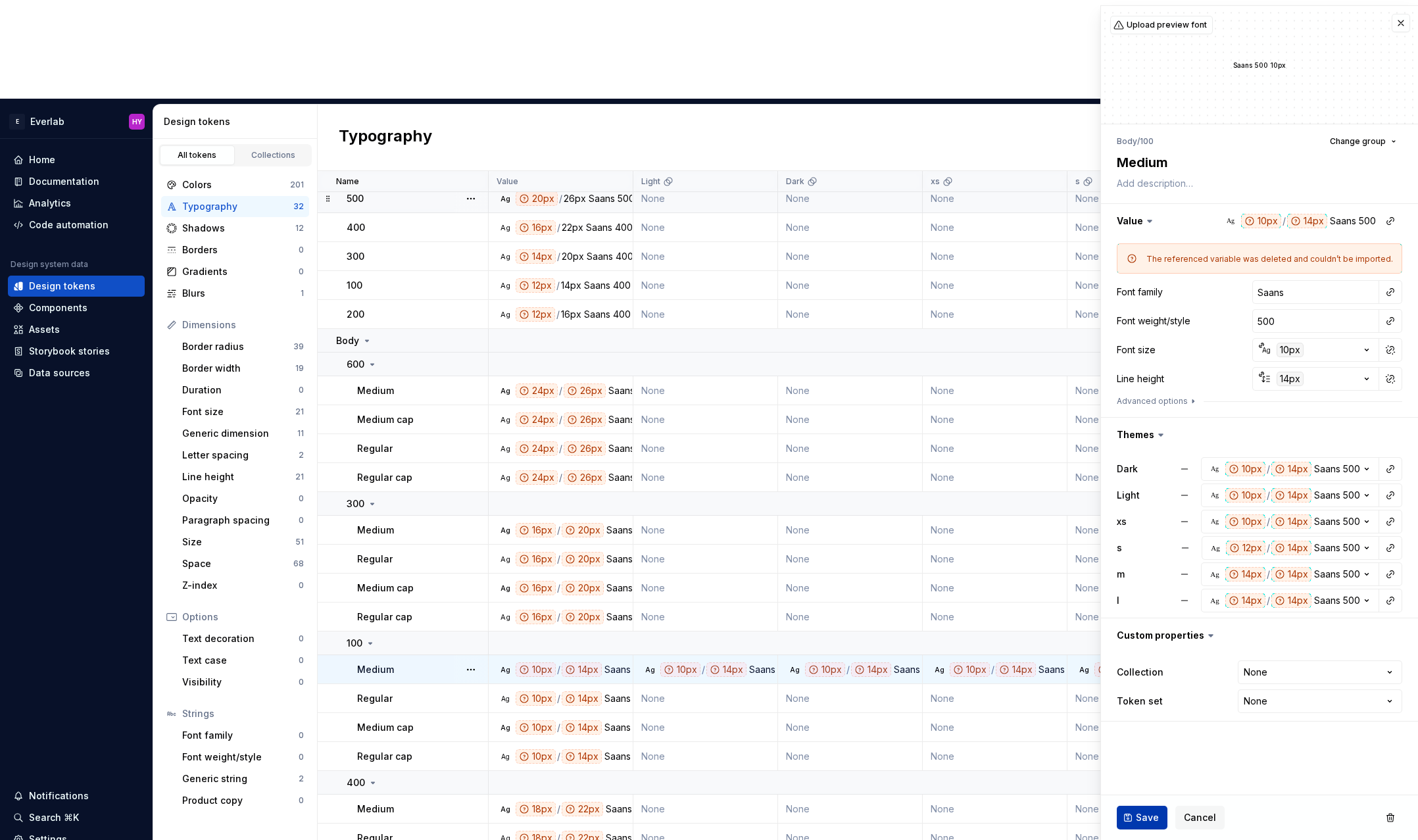
type textarea "*"
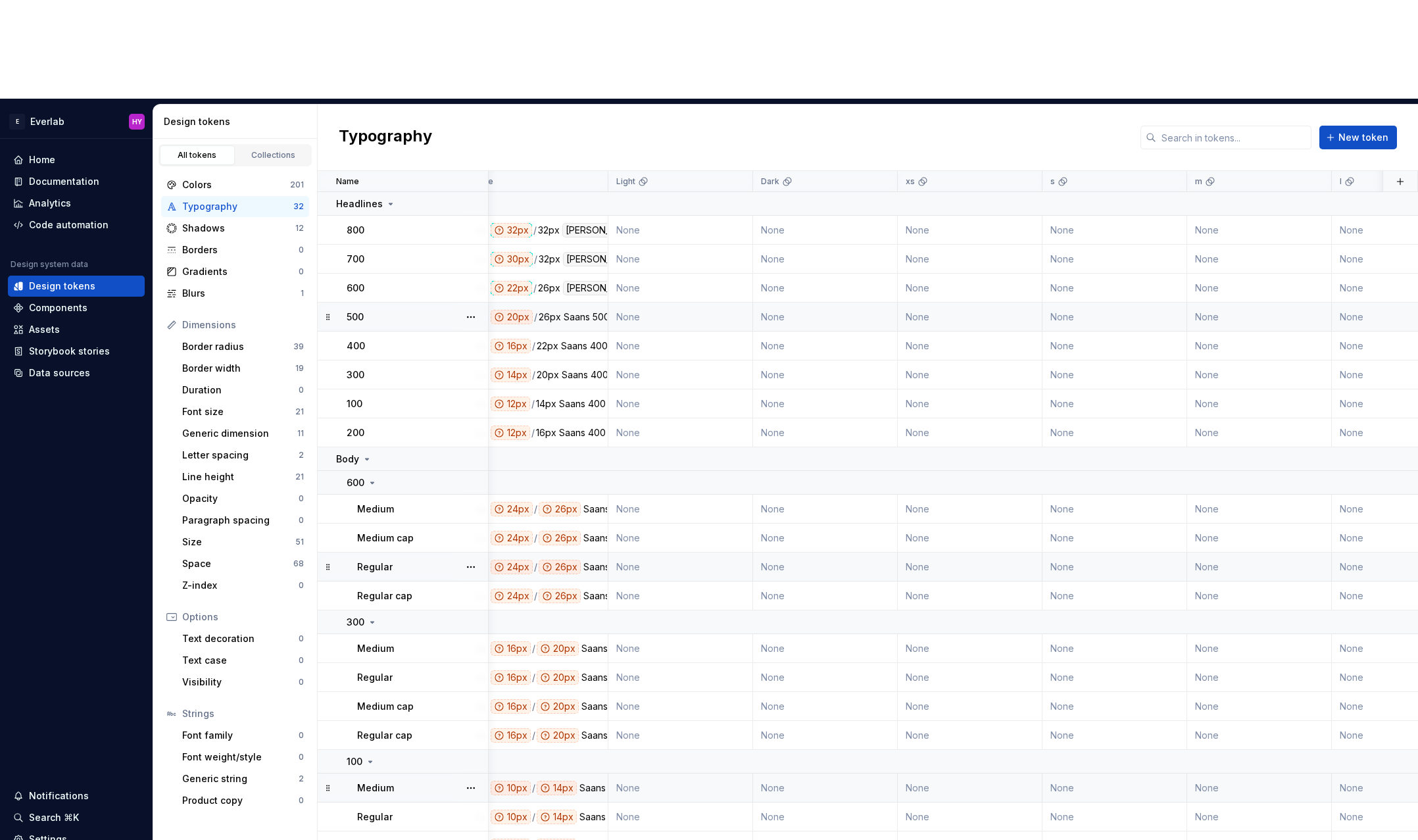
scroll to position [0, 24]
